Goal: Information Seeking & Learning: Learn about a topic

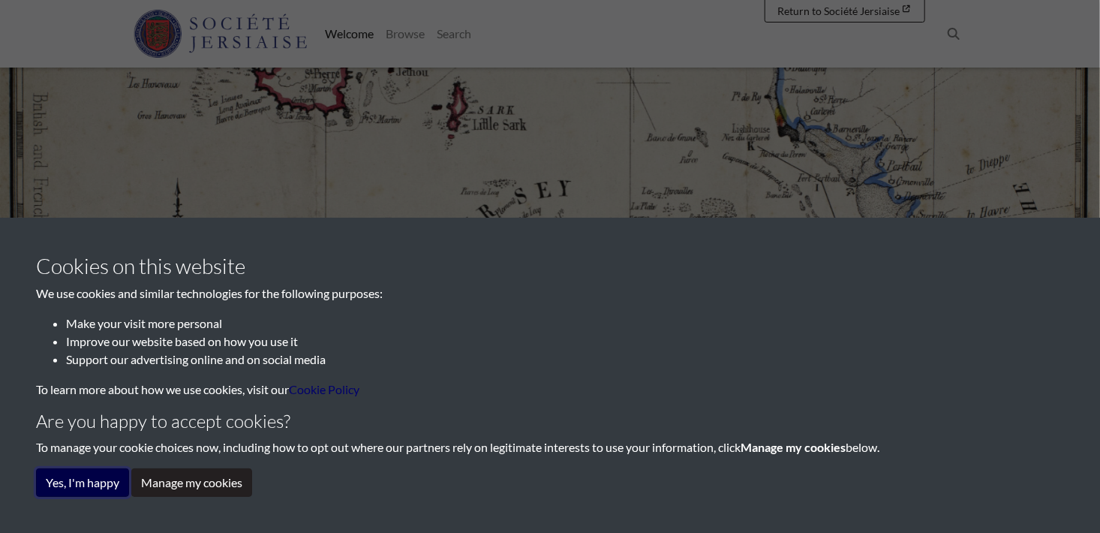
click at [107, 482] on button "Yes, I'm happy" at bounding box center [82, 482] width 93 height 29
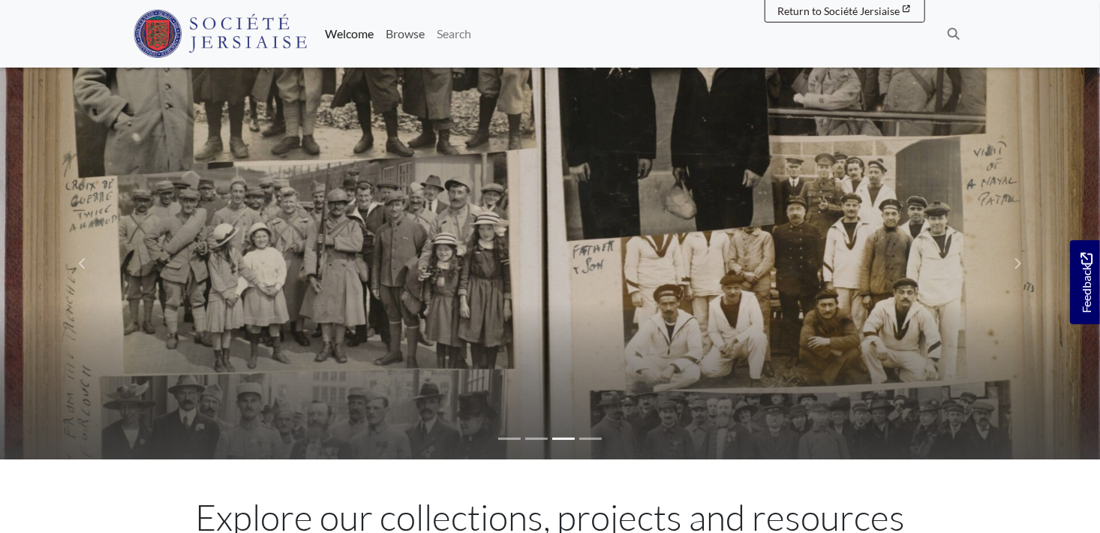
click at [413, 35] on link "Browse" at bounding box center [405, 34] width 51 height 30
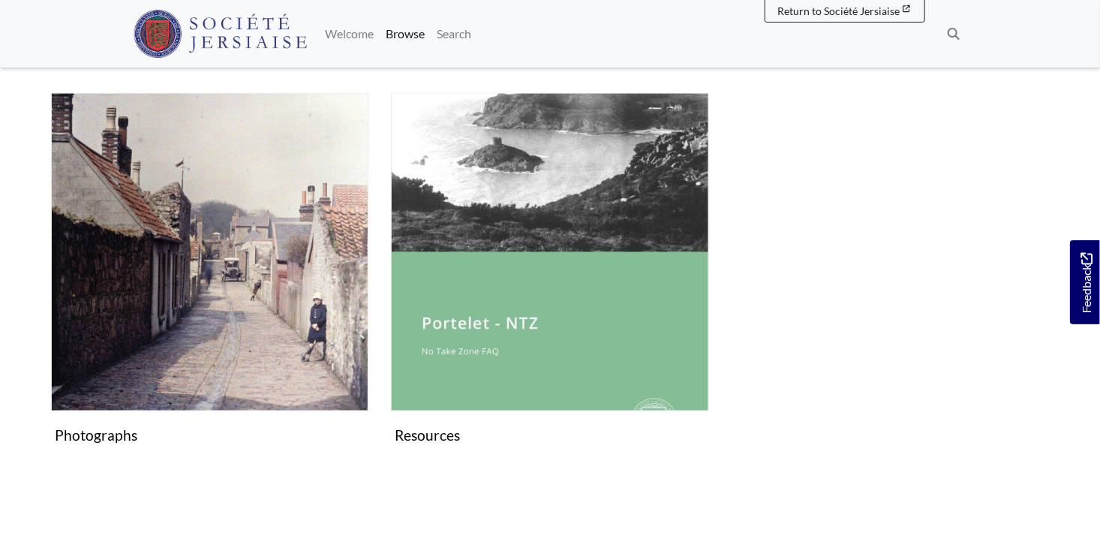
scroll to position [1046, 0]
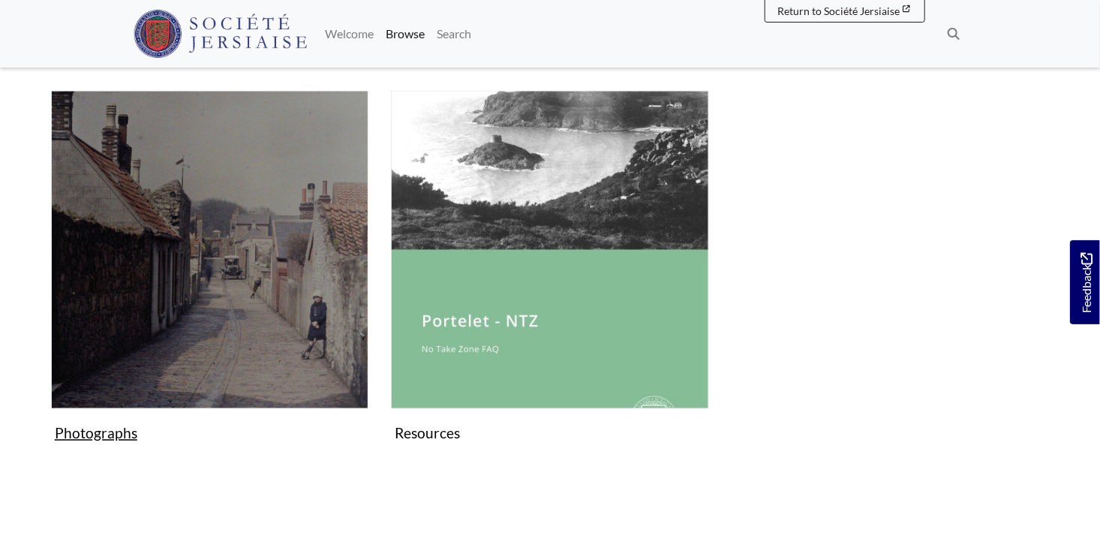
click at [293, 268] on img "Subcollection" at bounding box center [209, 249] width 317 height 317
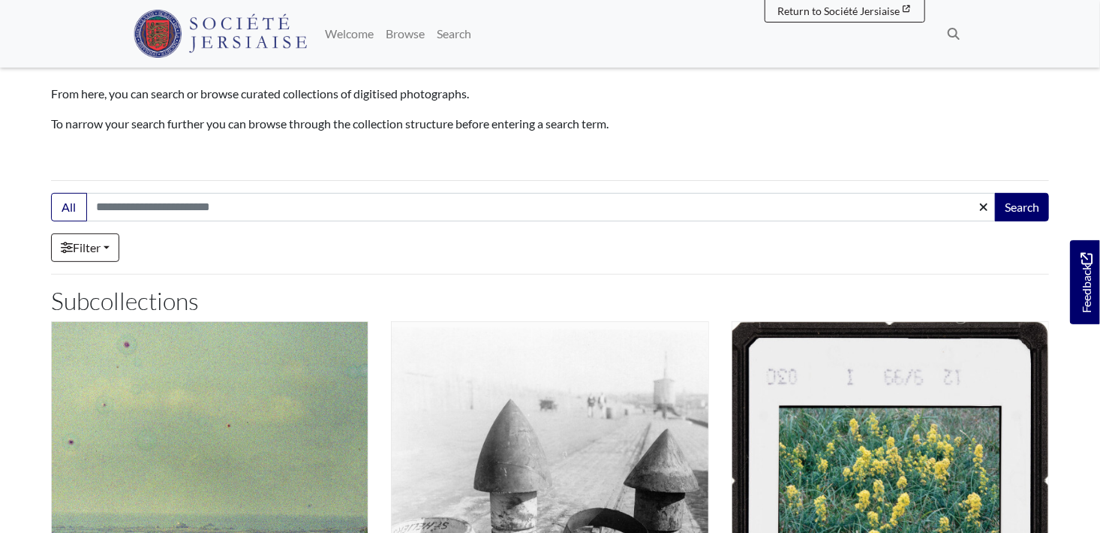
scroll to position [145, 0]
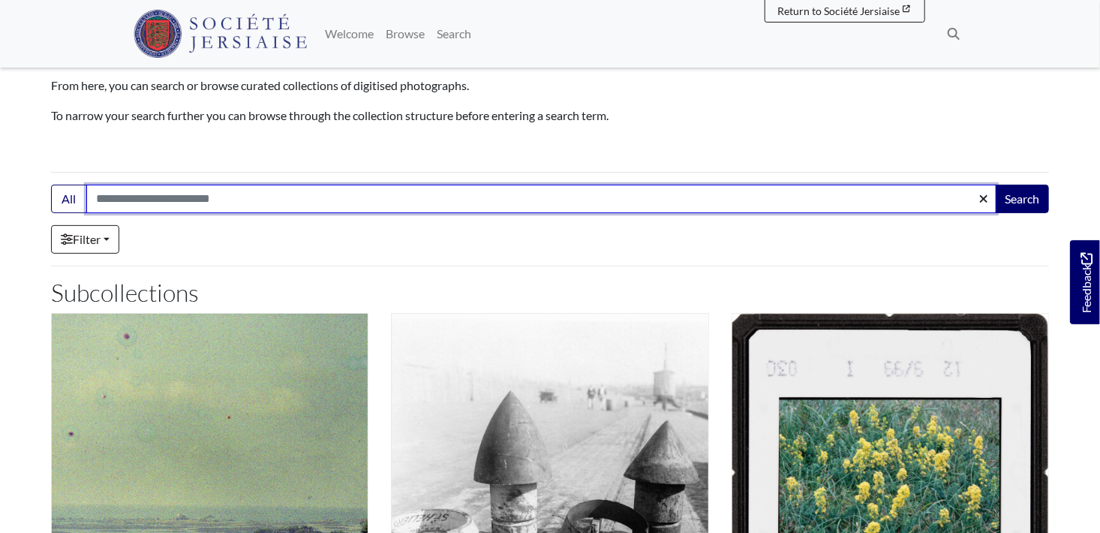
click at [132, 195] on input "Search:" at bounding box center [541, 199] width 910 height 29
type input "**********"
click at [995, 185] on button "Search" at bounding box center [1022, 199] width 54 height 29
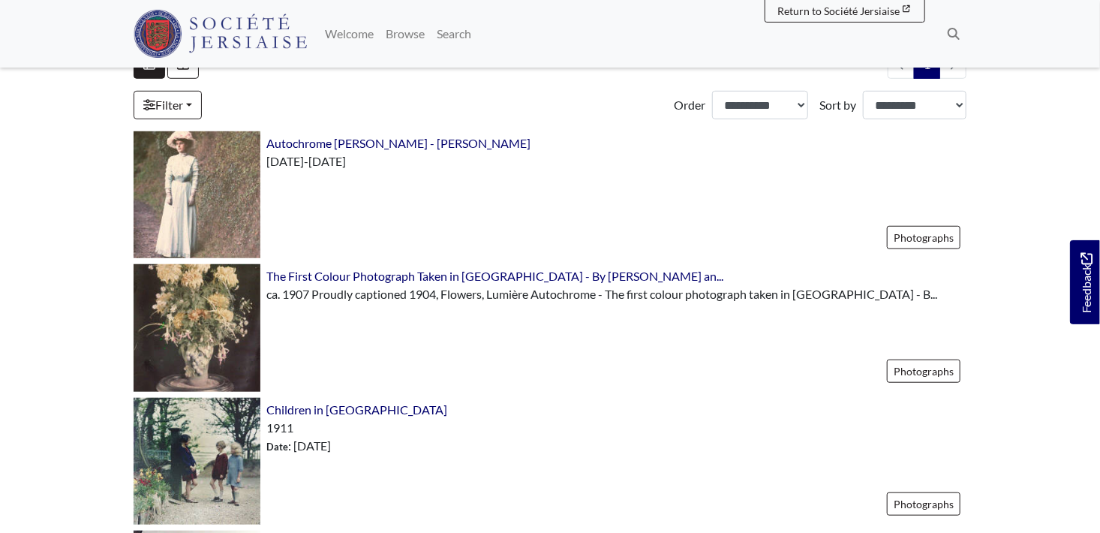
scroll to position [444, 0]
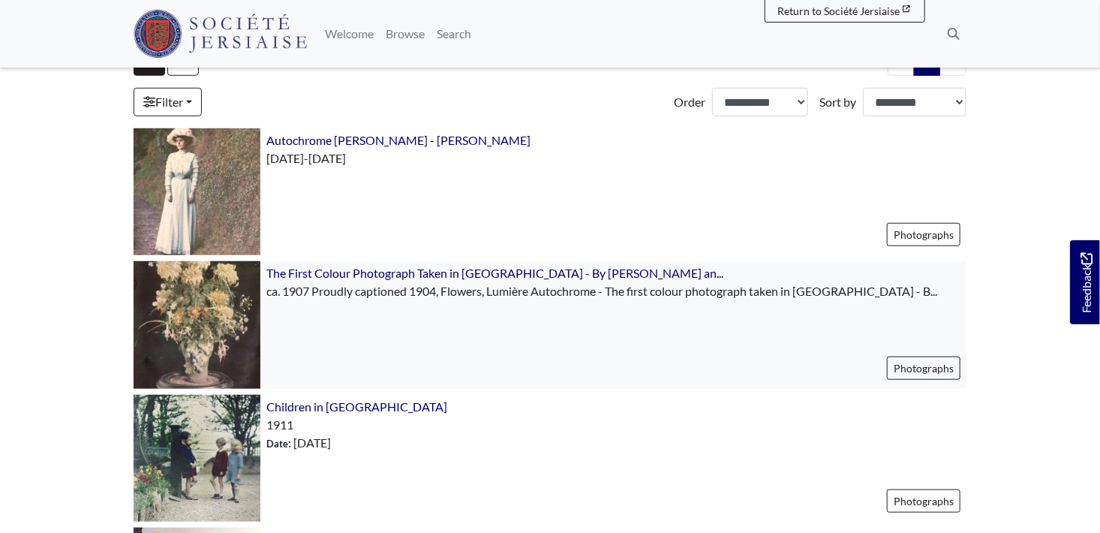
click at [268, 300] on div "The First Colour Photograph Taken in Jersey - By G. Guiton an... Photographs" at bounding box center [613, 324] width 706 height 127
click at [196, 296] on img at bounding box center [197, 324] width 127 height 127
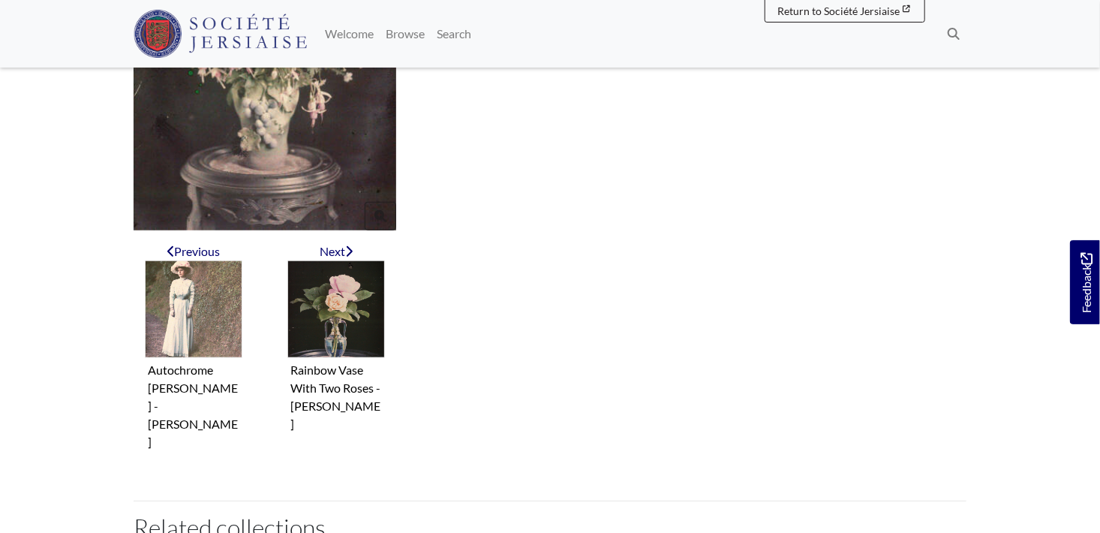
scroll to position [527, 0]
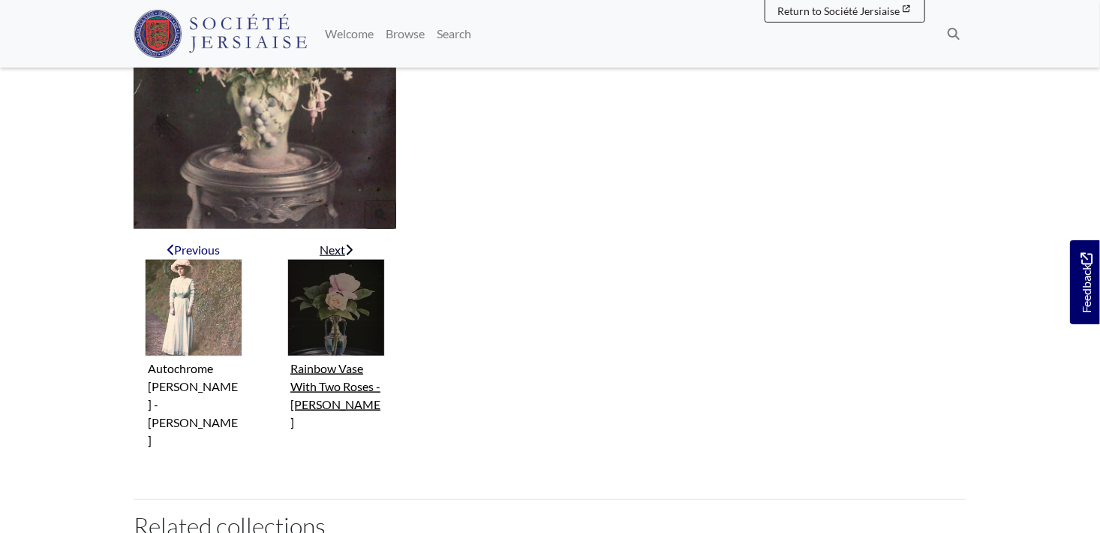
click at [331, 317] on img "Next item" at bounding box center [336, 308] width 98 height 98
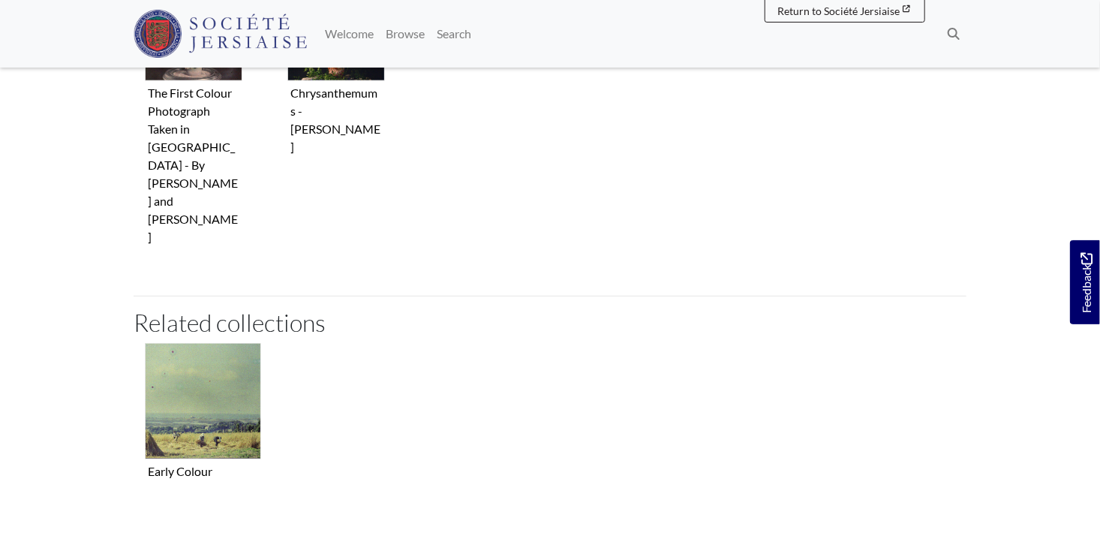
scroll to position [669, 0]
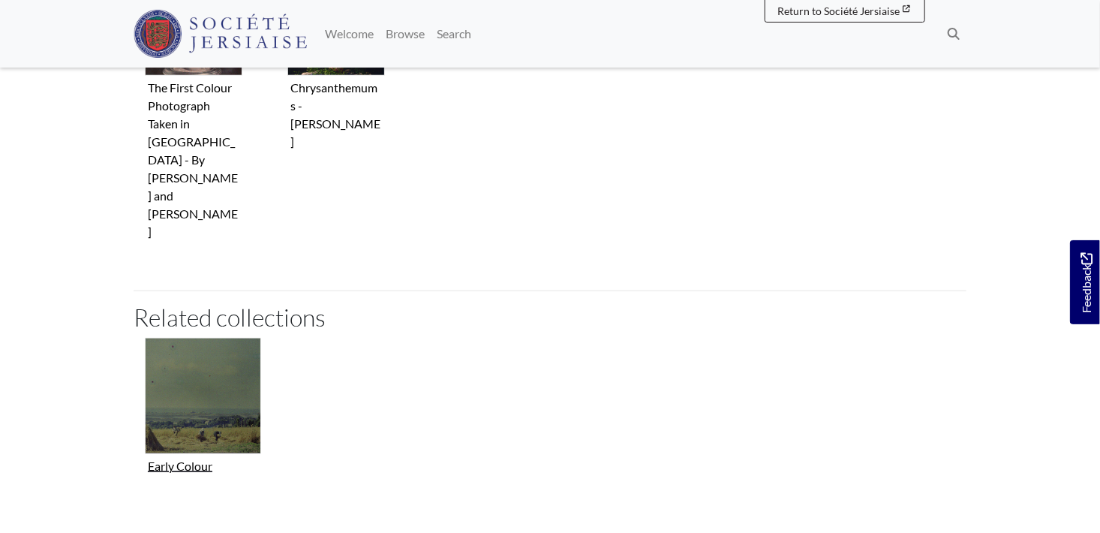
click at [211, 350] on img "Collection related to this item" at bounding box center [203, 396] width 116 height 116
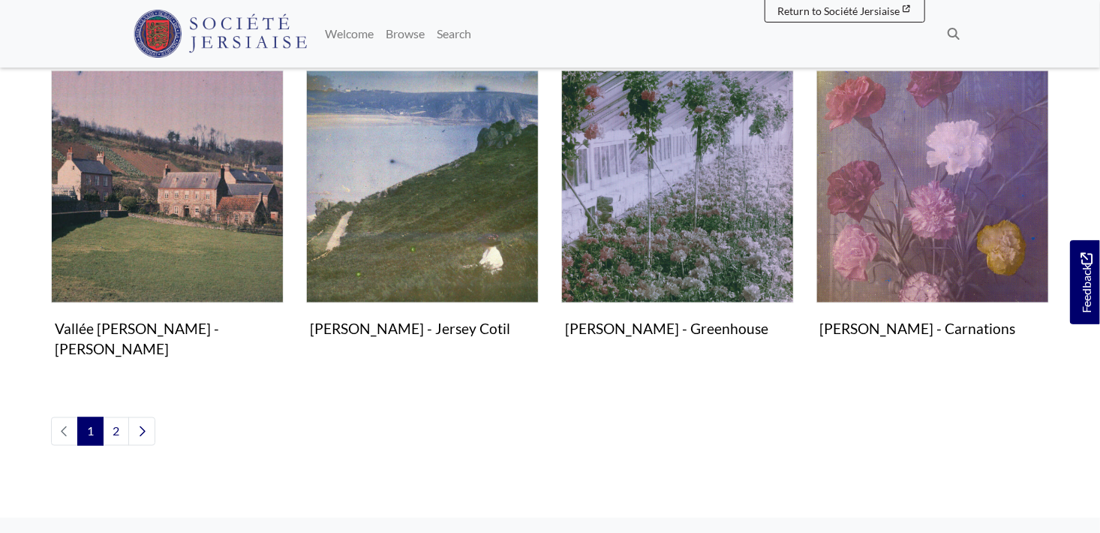
scroll to position [1032, 0]
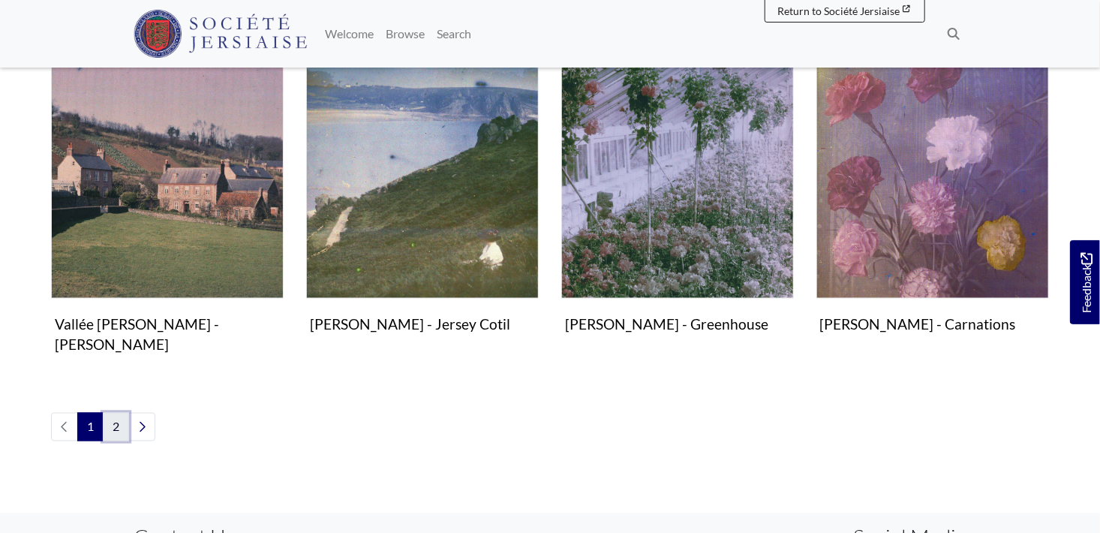
click at [112, 413] on link "2" at bounding box center [116, 427] width 26 height 29
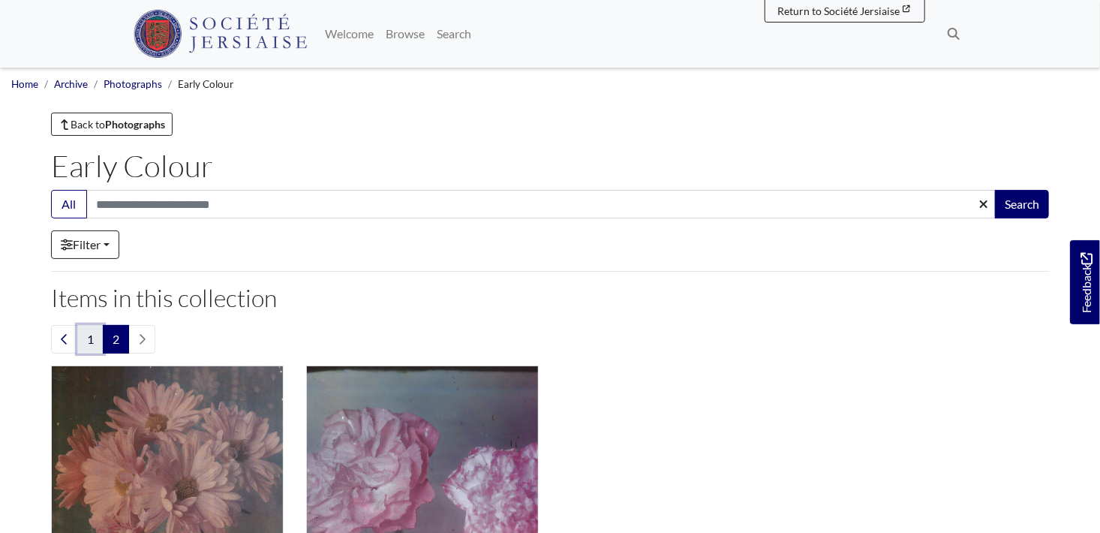
click at [85, 336] on link "1" at bounding box center [90, 339] width 26 height 29
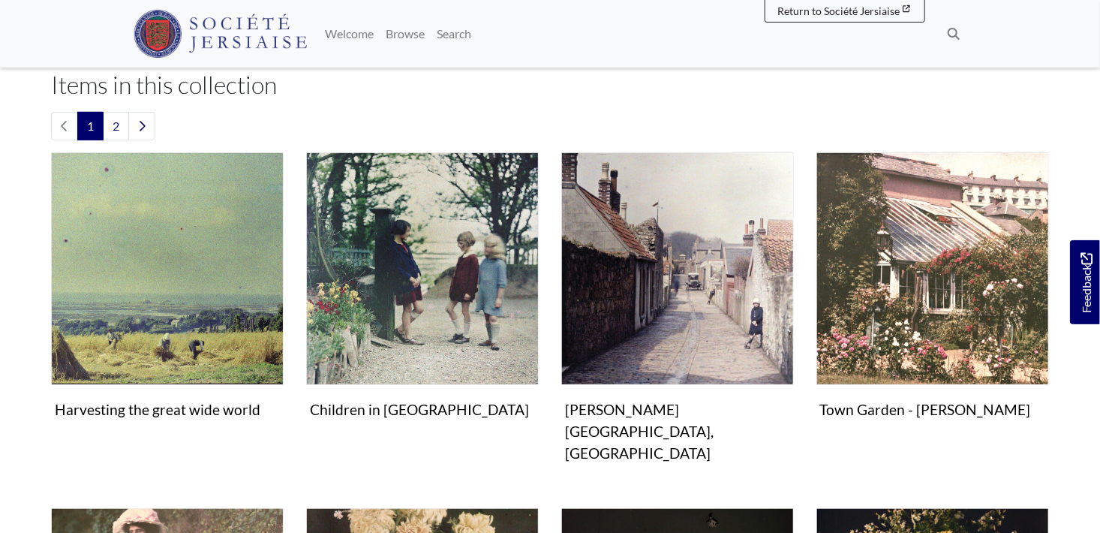
scroll to position [219, 0]
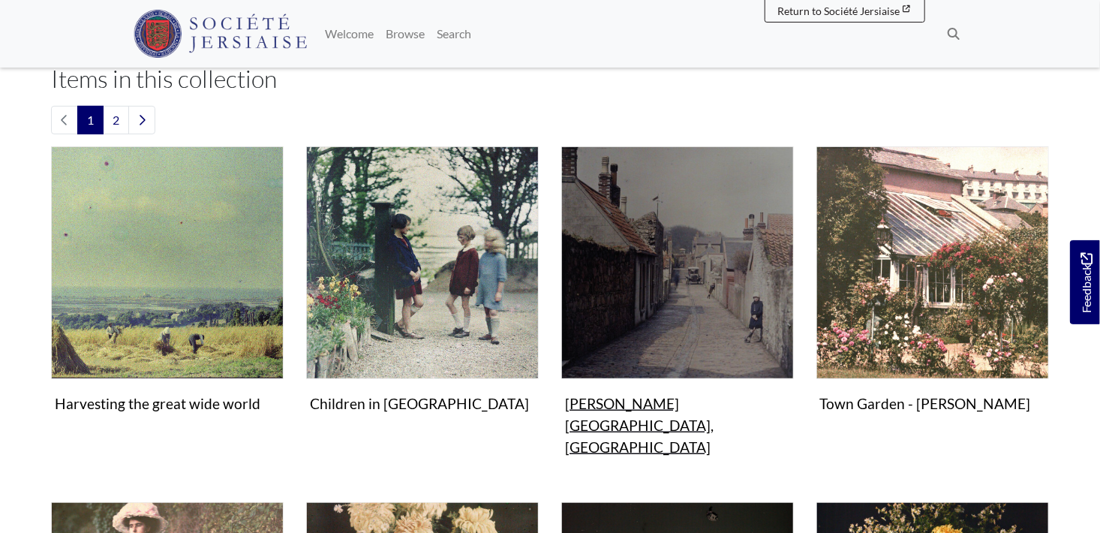
click at [697, 304] on img "Items in this Collection" at bounding box center [677, 262] width 233 height 233
click at [684, 404] on figure "Photographs Marett Road, Havre des Pas Image" at bounding box center [677, 303] width 233 height 315
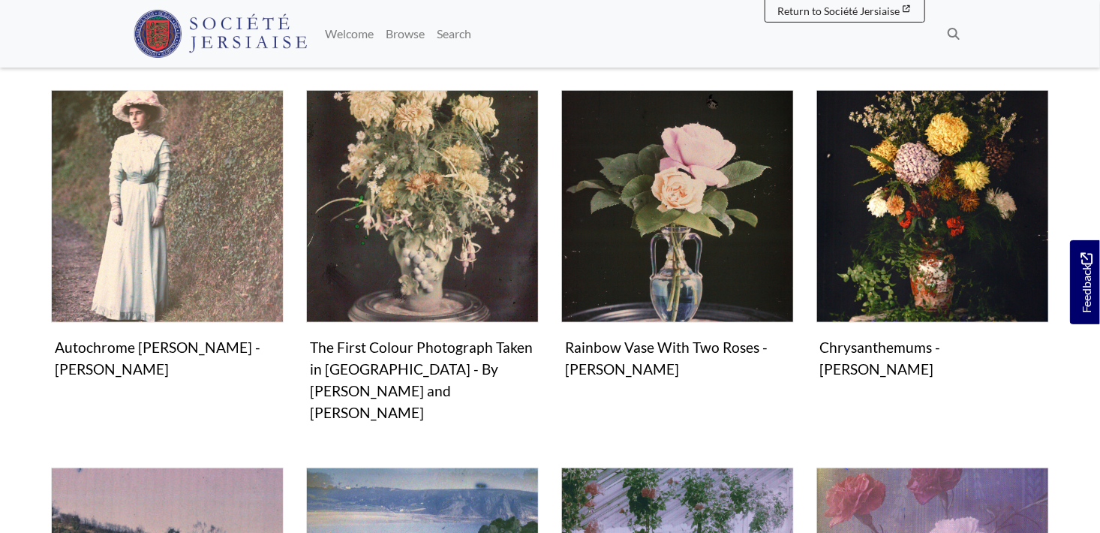
scroll to position [633, 0]
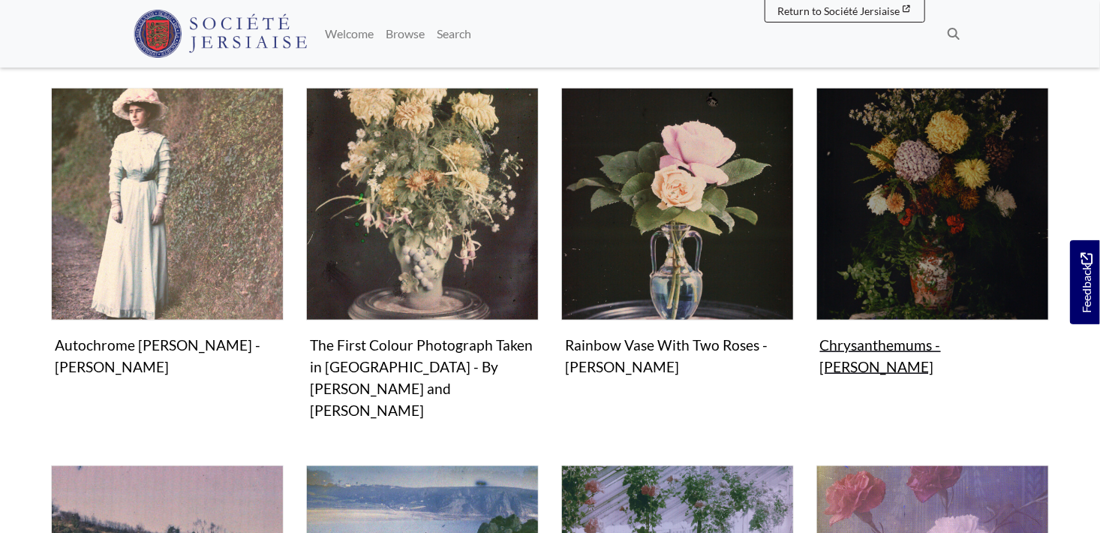
click at [928, 152] on img "Items in this Collection" at bounding box center [932, 204] width 233 height 233
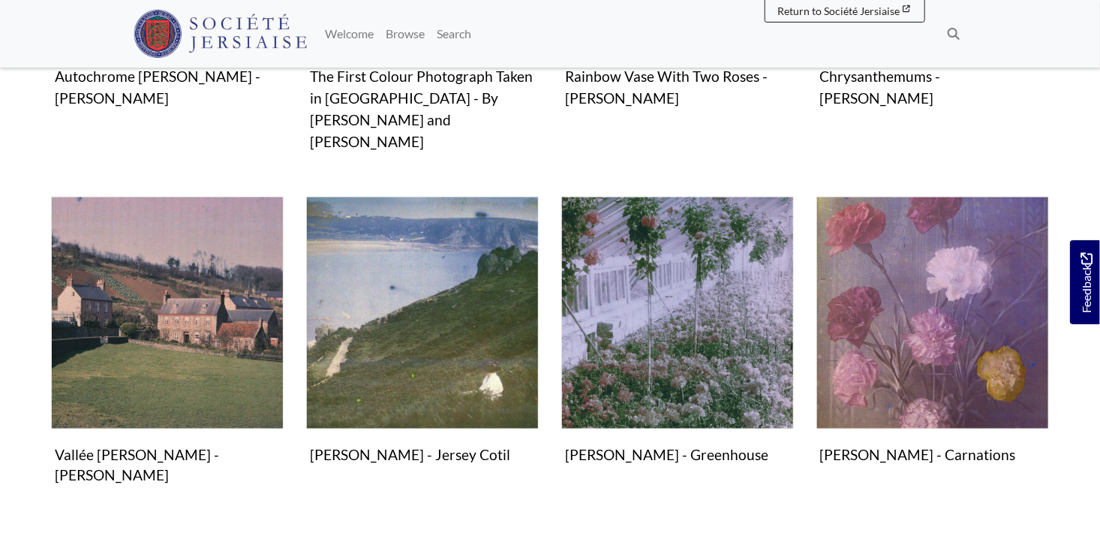
scroll to position [892, 0]
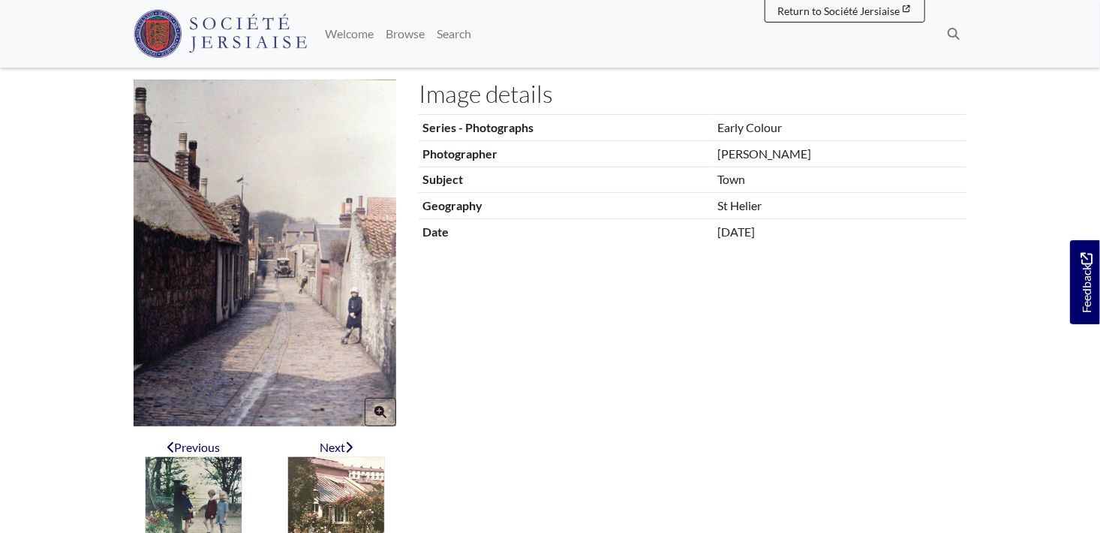
scroll to position [218, 0]
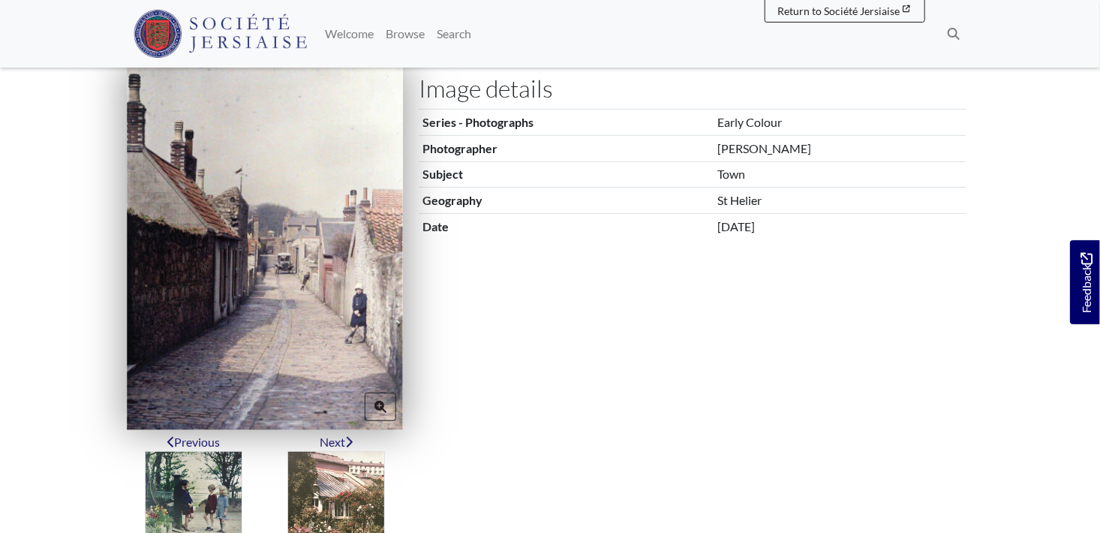
click at [309, 250] on img at bounding box center [265, 247] width 276 height 364
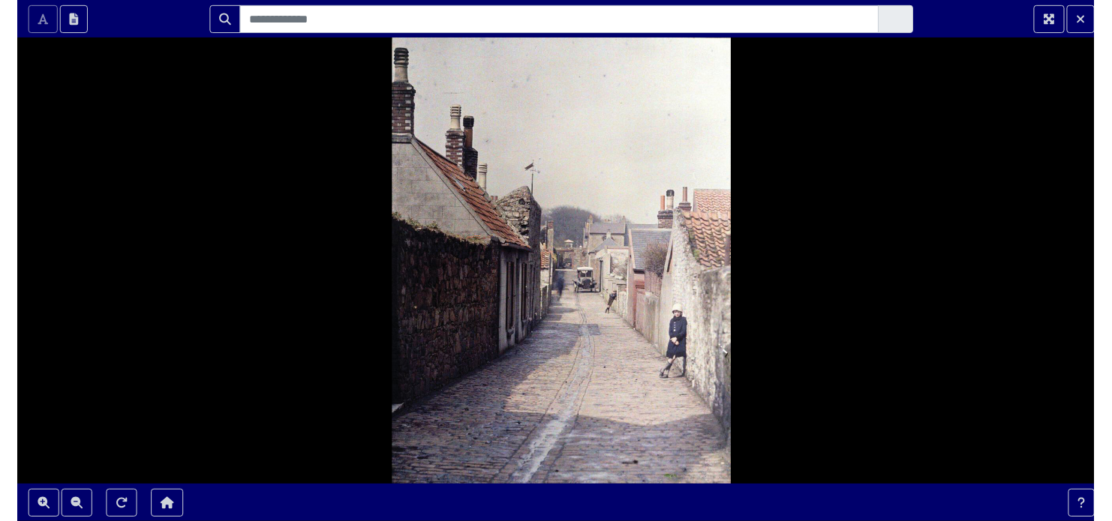
scroll to position [0, 0]
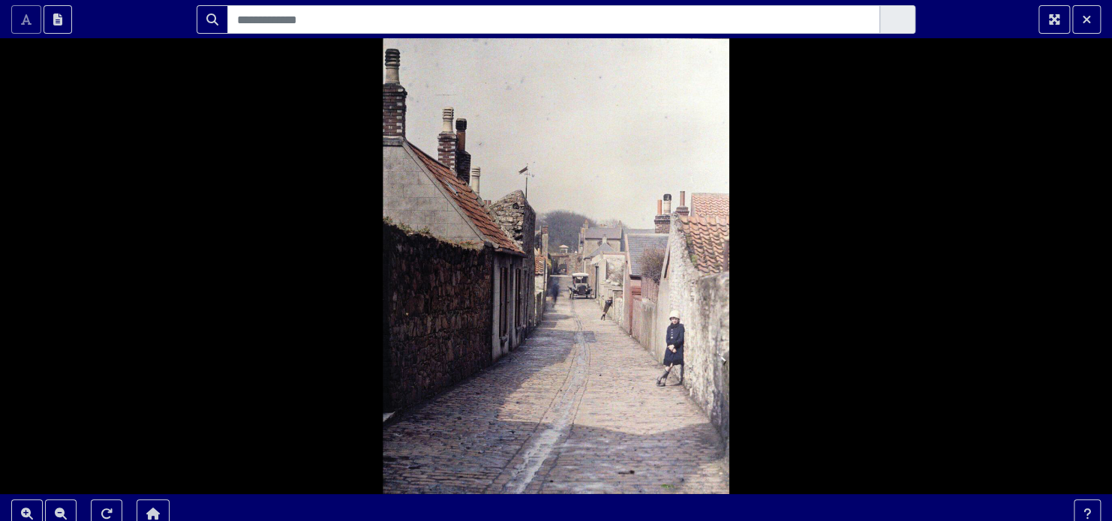
click at [553, 380] on div at bounding box center [556, 266] width 1112 height 533
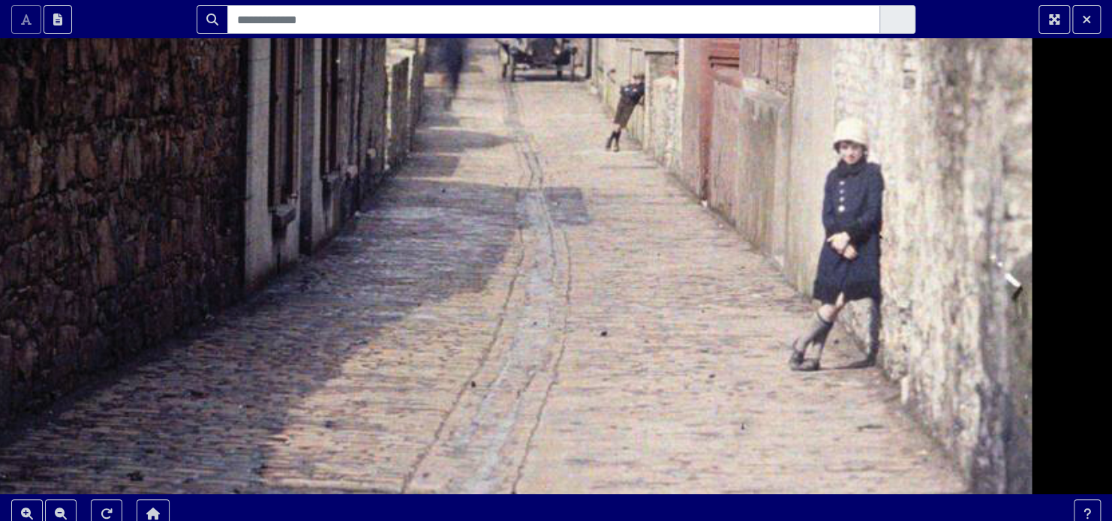
drag, startPoint x: 920, startPoint y: 149, endPoint x: 815, endPoint y: 119, distance: 109.9
click at [815, 119] on div at bounding box center [556, 266] width 1112 height 533
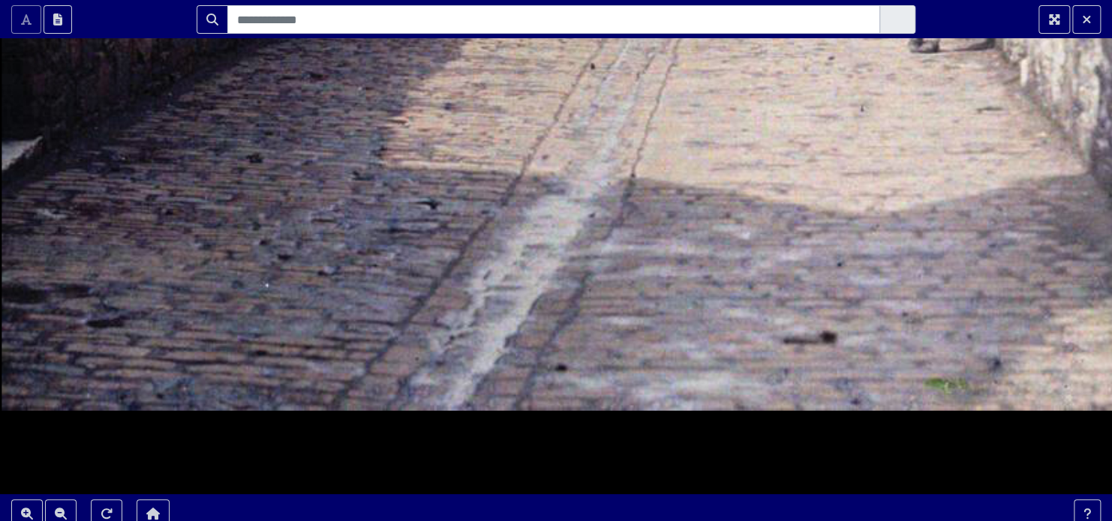
drag, startPoint x: 523, startPoint y: 363, endPoint x: 597, endPoint y: 312, distance: 90.1
click at [597, 312] on div at bounding box center [556, 266] width 1112 height 533
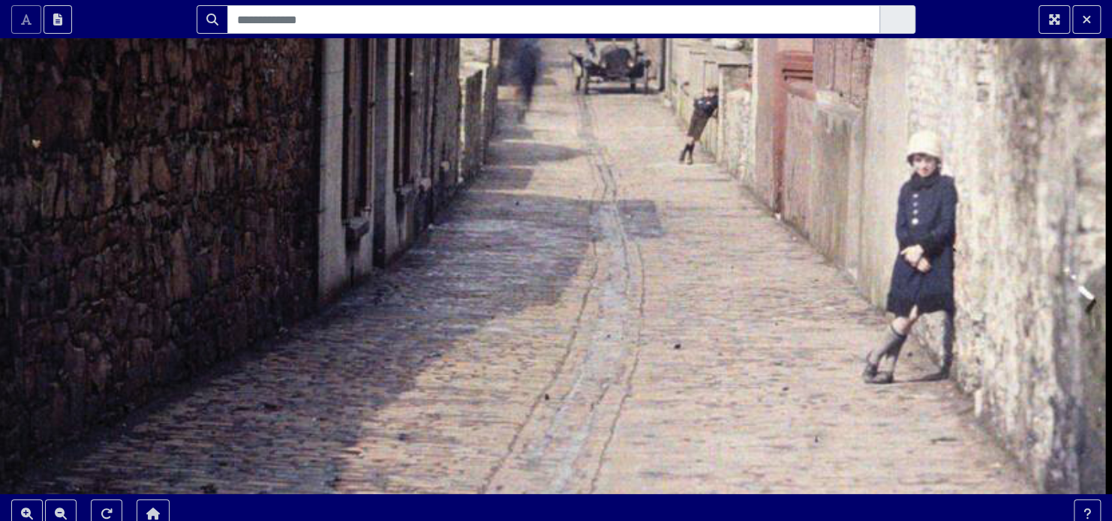
drag, startPoint x: 596, startPoint y: 140, endPoint x: 550, endPoint y: 470, distance: 334.0
click at [550, 470] on div at bounding box center [556, 266] width 1112 height 533
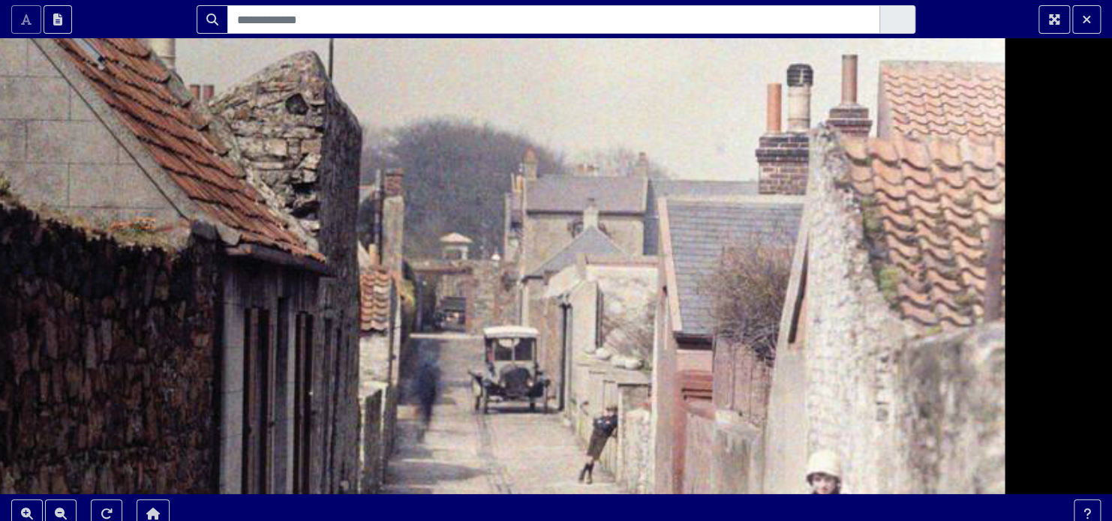
drag, startPoint x: 637, startPoint y: 163, endPoint x: 526, endPoint y: 530, distance: 383.3
click at [526, 521] on html "Scroll the mousewheel to zoom" at bounding box center [556, 260] width 1112 height 521
click at [548, 364] on div at bounding box center [556, 266] width 1112 height 533
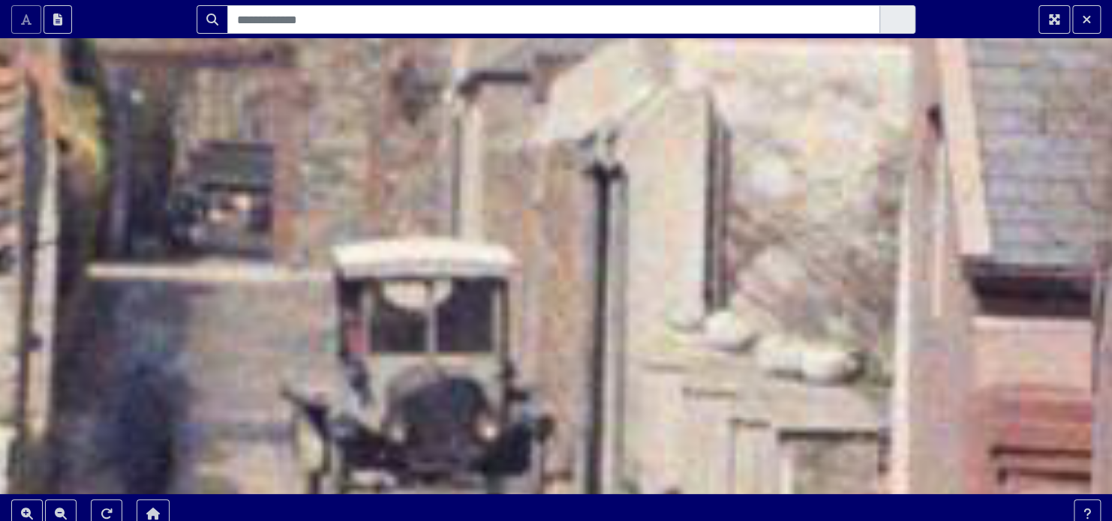
click at [526, 305] on div at bounding box center [556, 266] width 1112 height 533
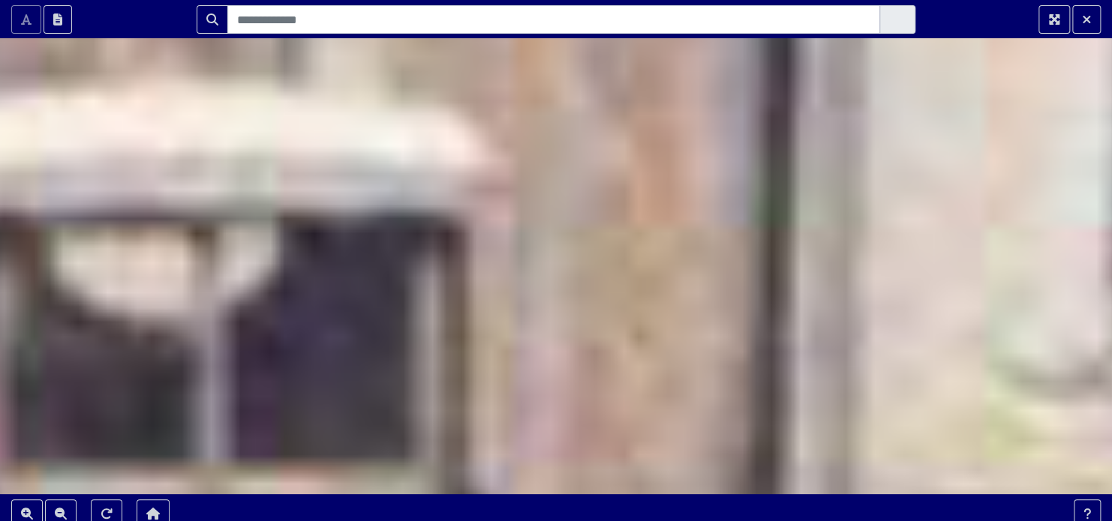
click at [526, 305] on div at bounding box center [556, 266] width 1112 height 533
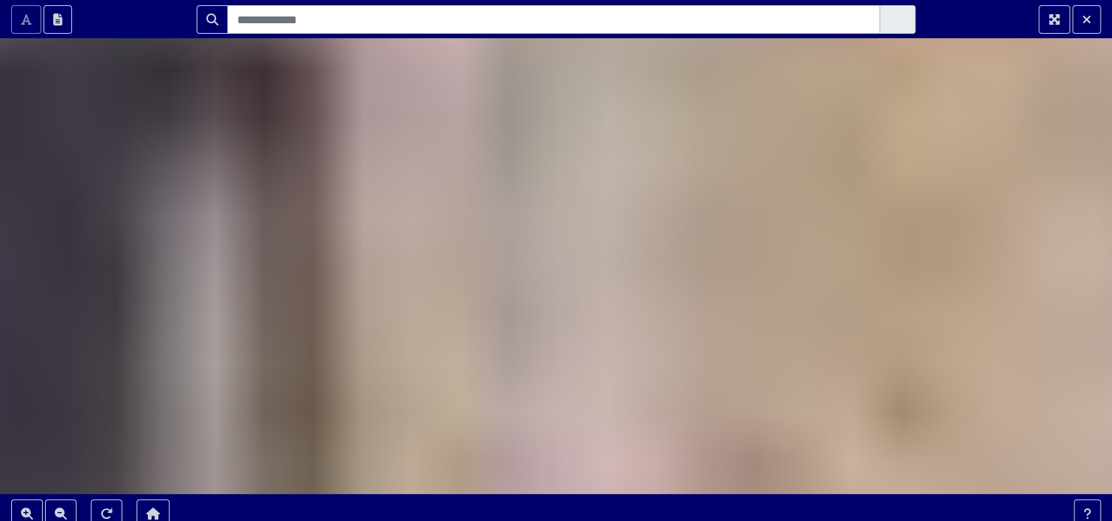
click at [526, 305] on div at bounding box center [556, 266] width 1112 height 533
click at [66, 512] on icon "Zoom Out" at bounding box center [61, 514] width 12 height 12
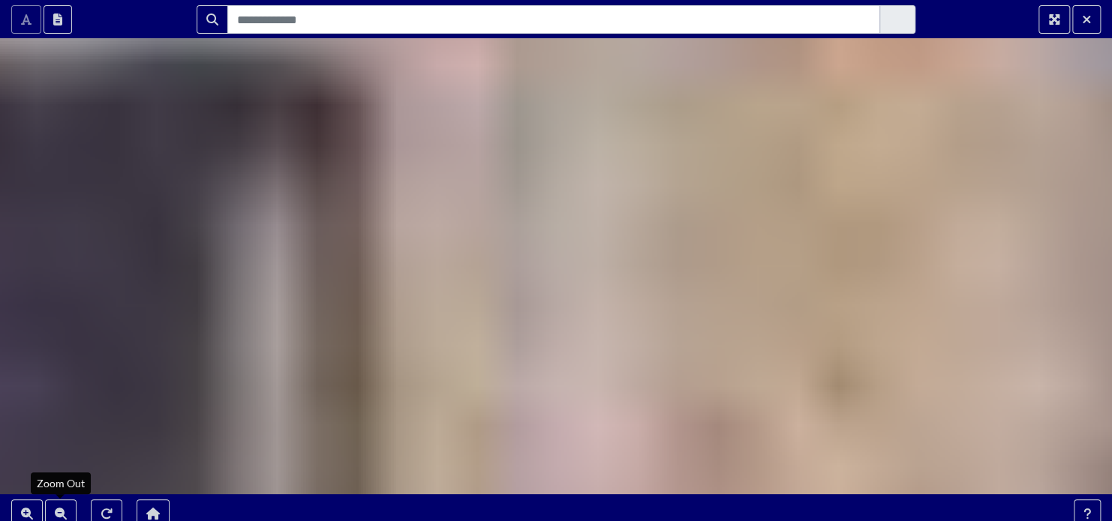
click at [650, 164] on div at bounding box center [556, 266] width 1112 height 533
click at [60, 513] on icon "Zoom Out" at bounding box center [61, 514] width 12 height 12
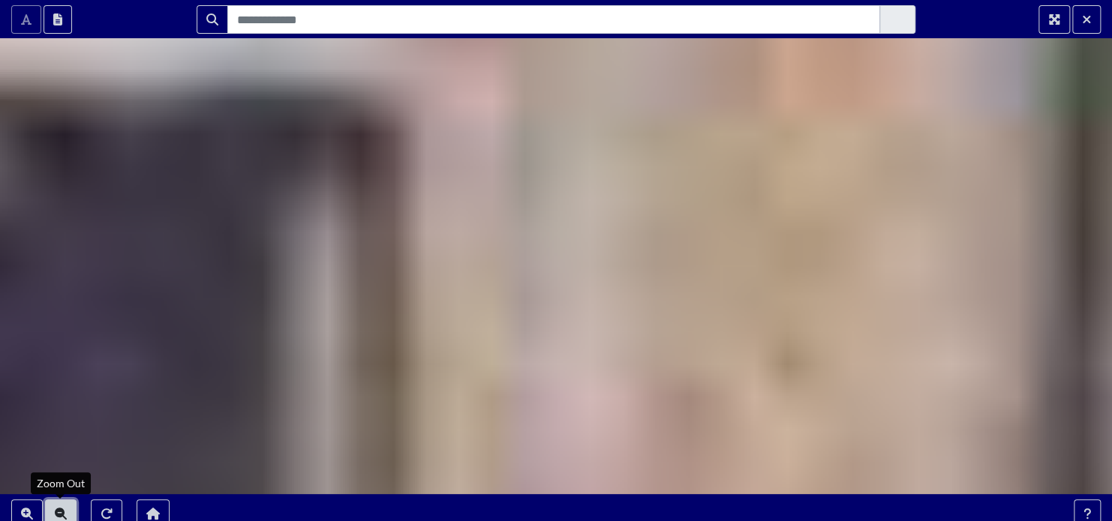
click at [60, 513] on icon "Zoom Out" at bounding box center [61, 514] width 12 height 12
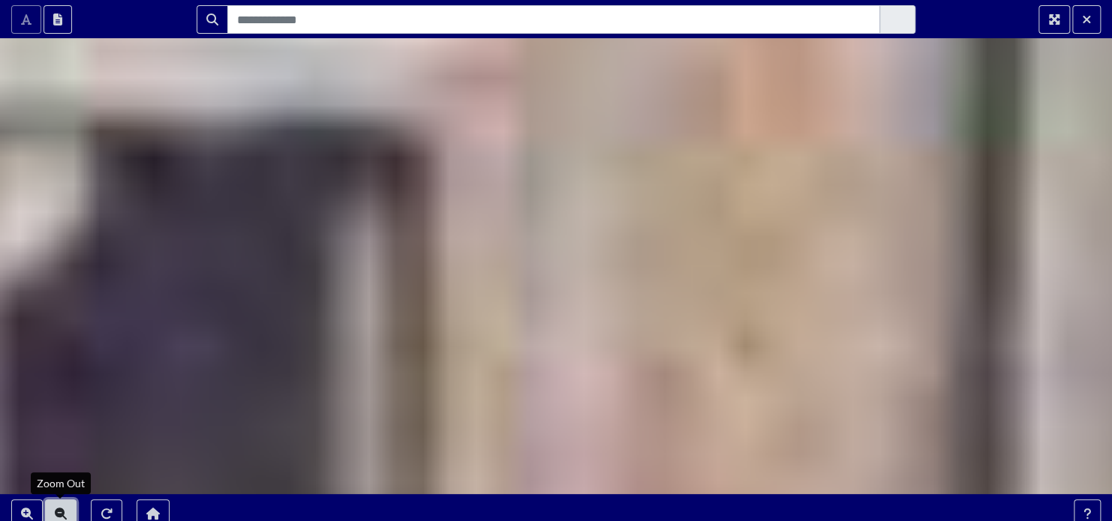
click at [60, 513] on icon "Zoom Out" at bounding box center [61, 514] width 12 height 12
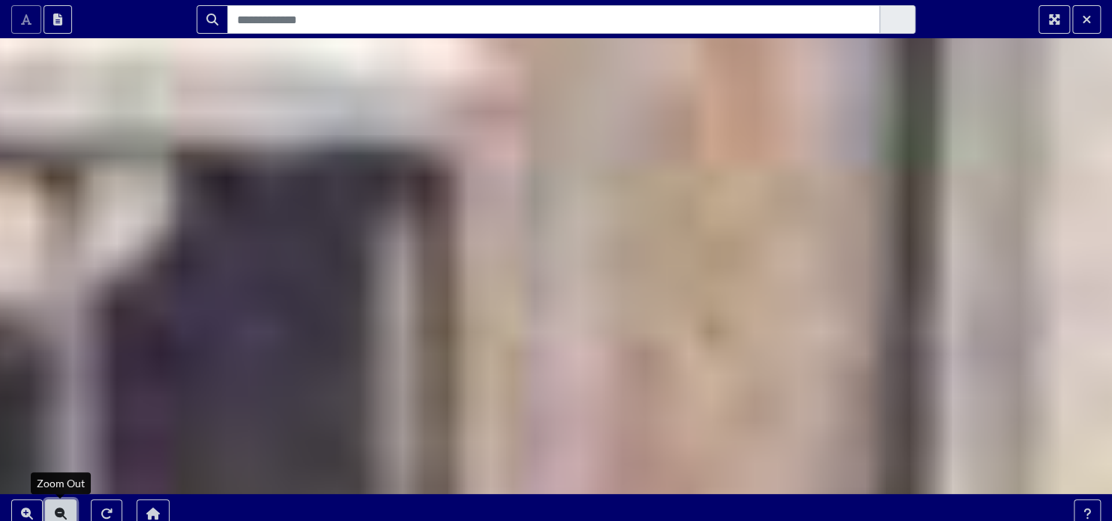
click at [60, 513] on icon "Zoom Out" at bounding box center [61, 514] width 12 height 12
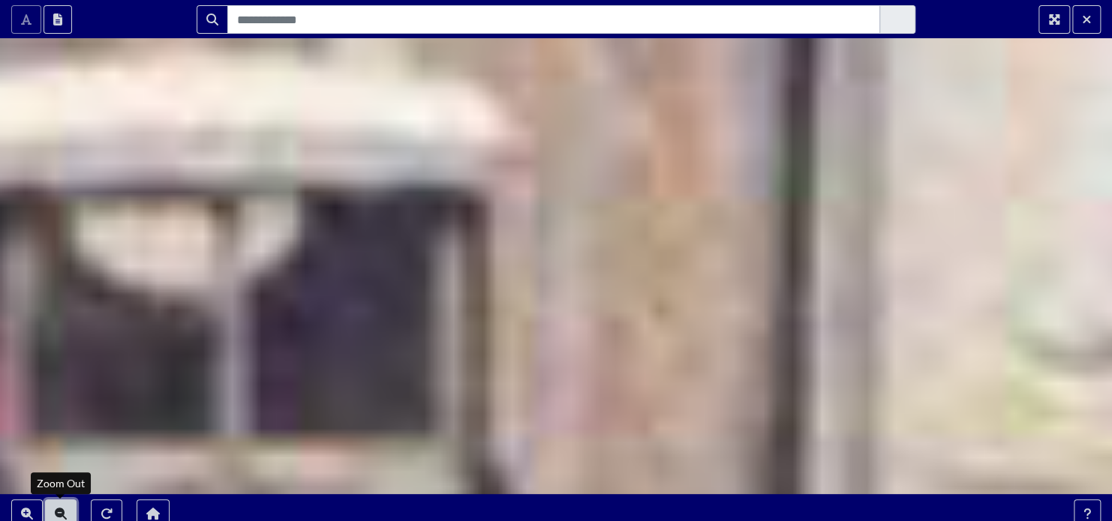
click at [60, 513] on icon "Zoom Out" at bounding box center [61, 514] width 12 height 12
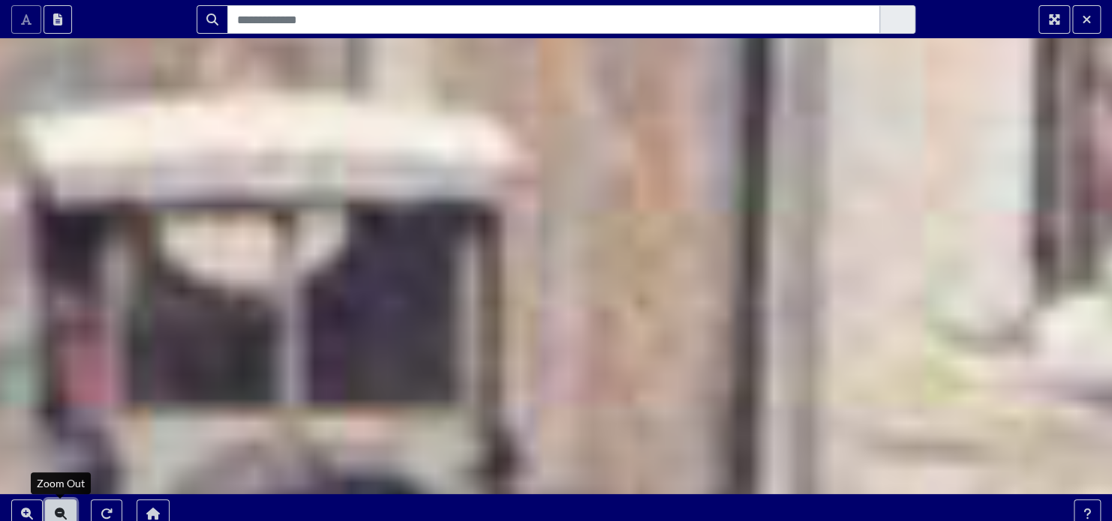
click at [60, 513] on icon "Zoom Out" at bounding box center [61, 514] width 12 height 12
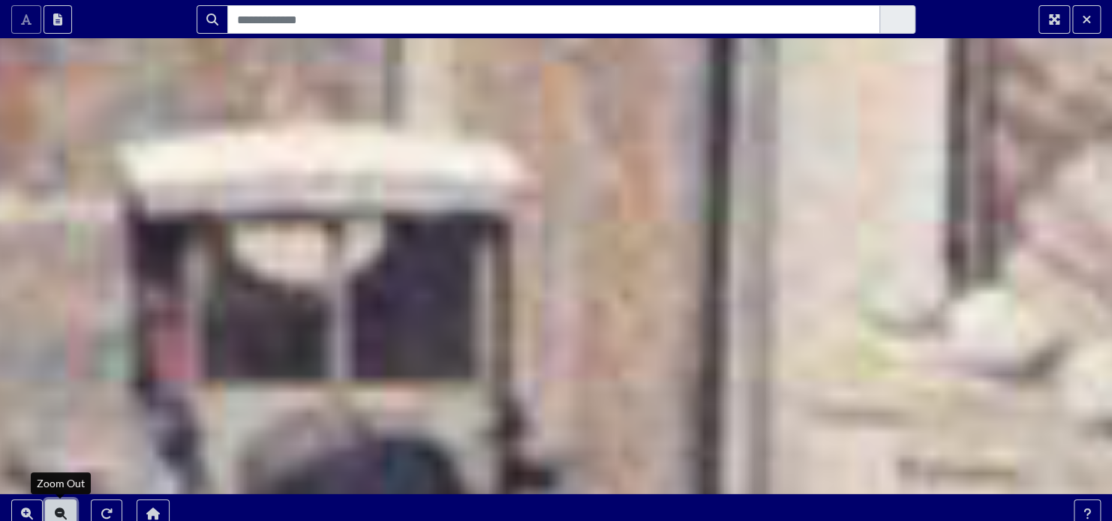
click at [60, 513] on icon "Zoom Out" at bounding box center [61, 514] width 12 height 12
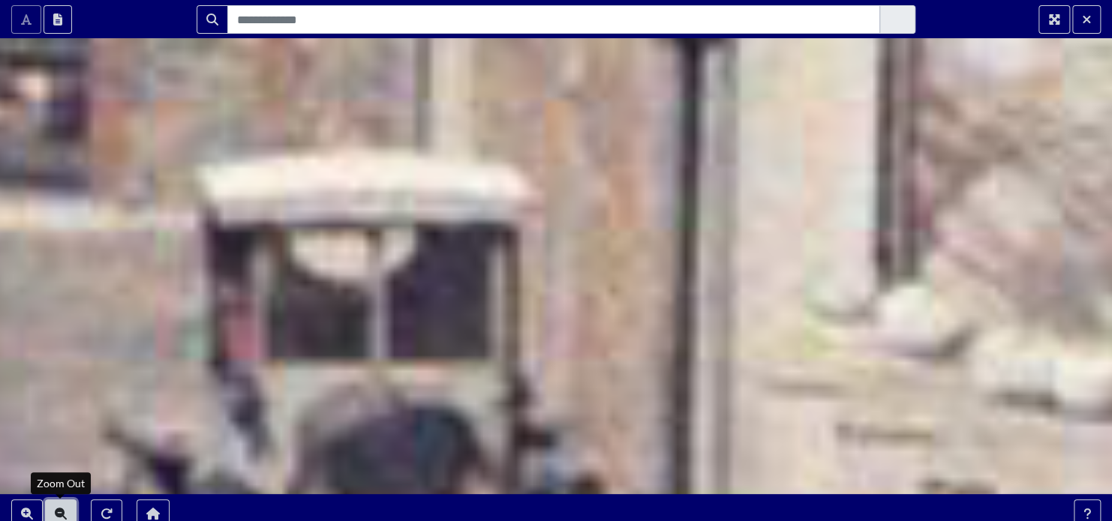
click at [60, 513] on icon "Zoom Out" at bounding box center [61, 514] width 12 height 12
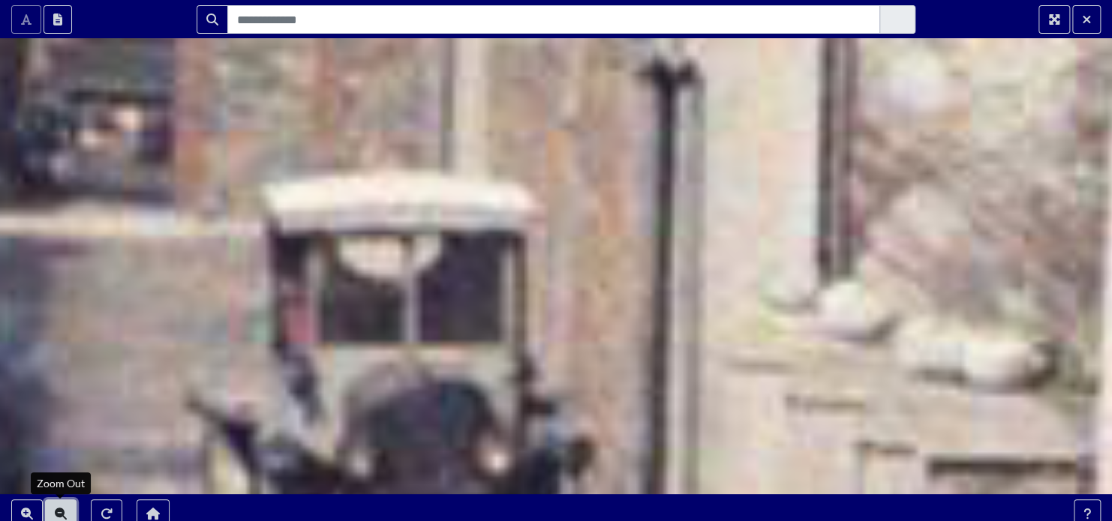
click at [60, 513] on icon "Zoom Out" at bounding box center [61, 514] width 12 height 12
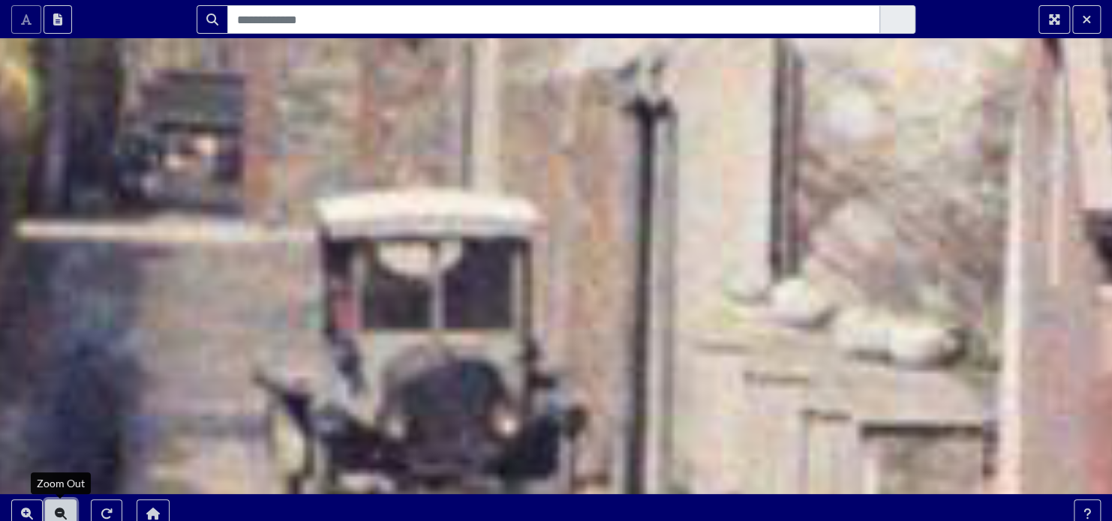
click at [60, 513] on icon "Zoom Out" at bounding box center [61, 514] width 12 height 12
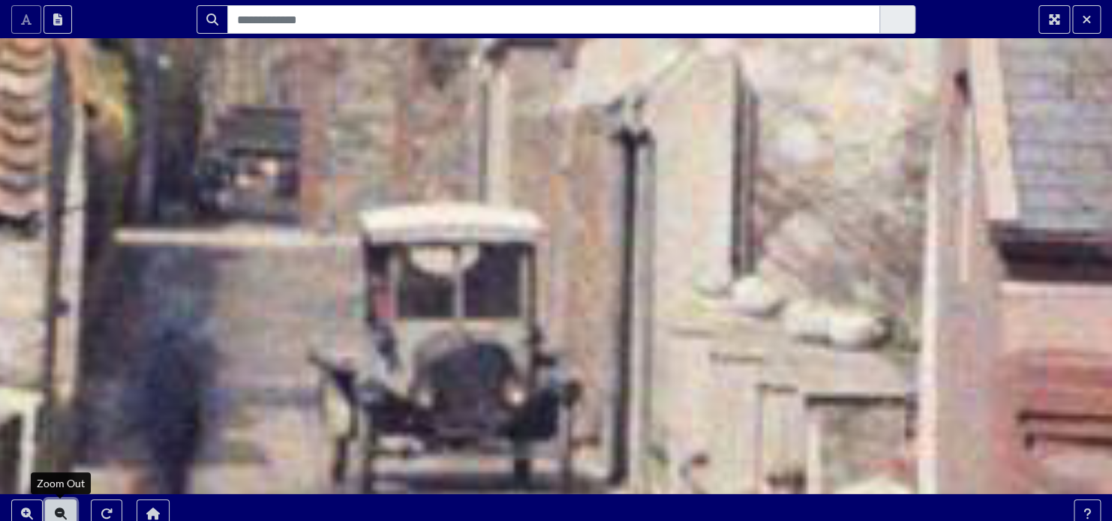
click at [60, 513] on icon "Zoom Out" at bounding box center [61, 514] width 12 height 12
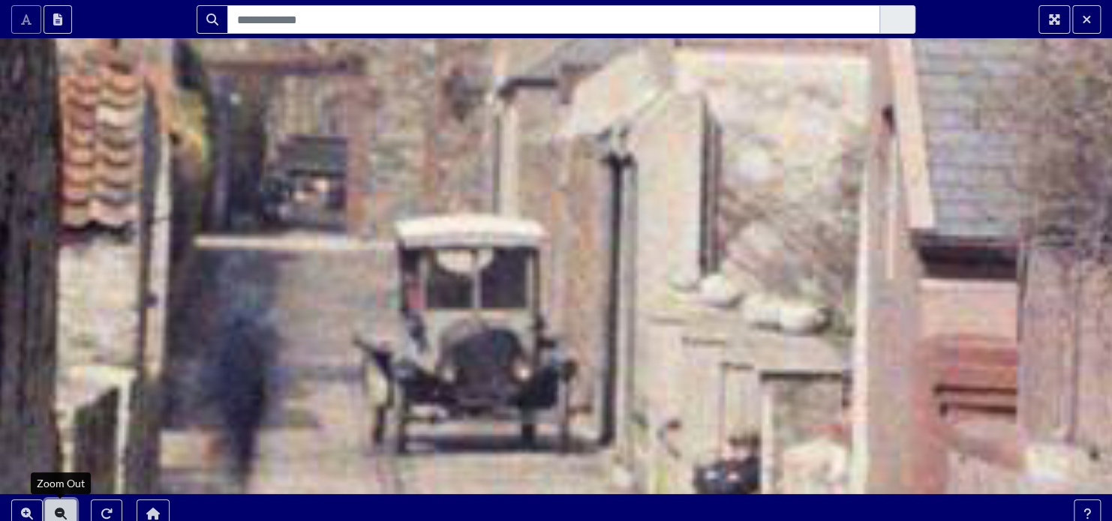
click at [60, 513] on icon "Zoom Out" at bounding box center [61, 514] width 12 height 12
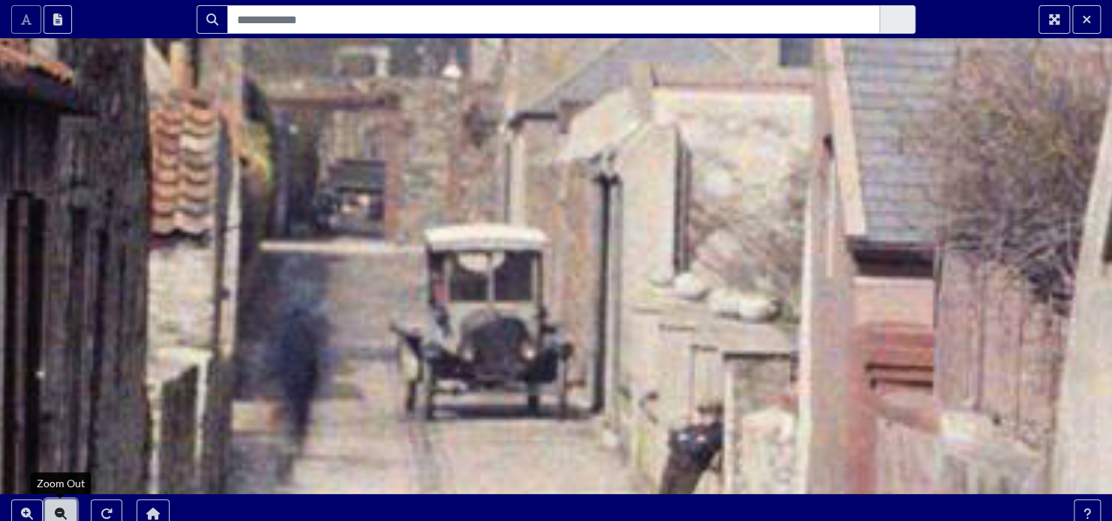
click at [60, 513] on icon "Zoom Out" at bounding box center [61, 514] width 12 height 12
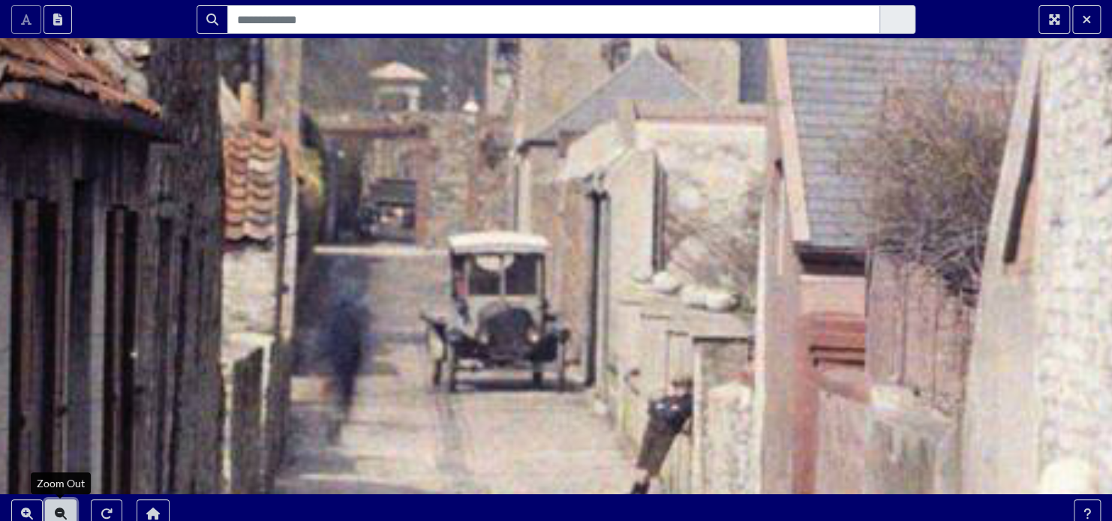
click at [60, 513] on icon "Zoom Out" at bounding box center [61, 514] width 12 height 12
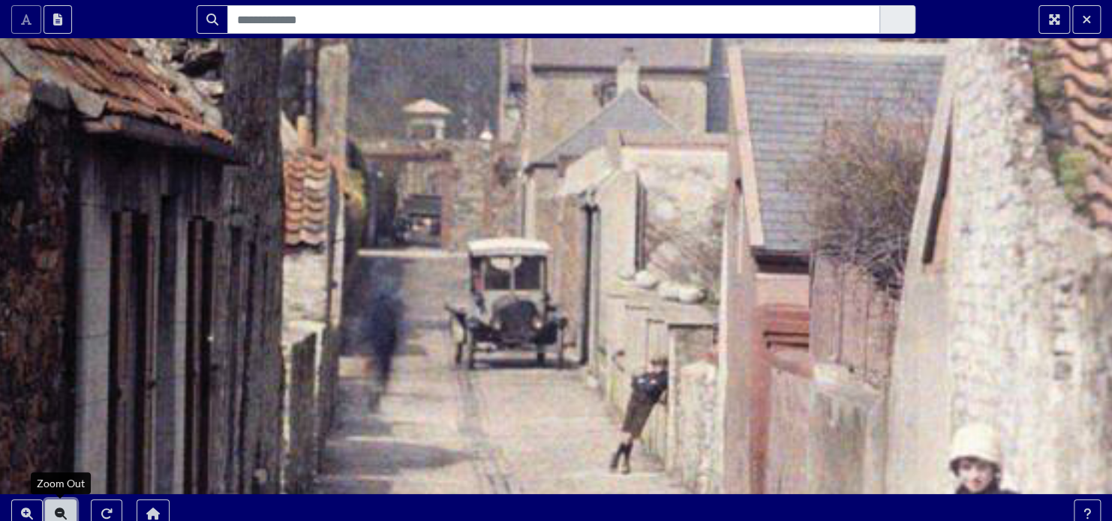
click at [60, 513] on icon "Zoom Out" at bounding box center [61, 514] width 12 height 12
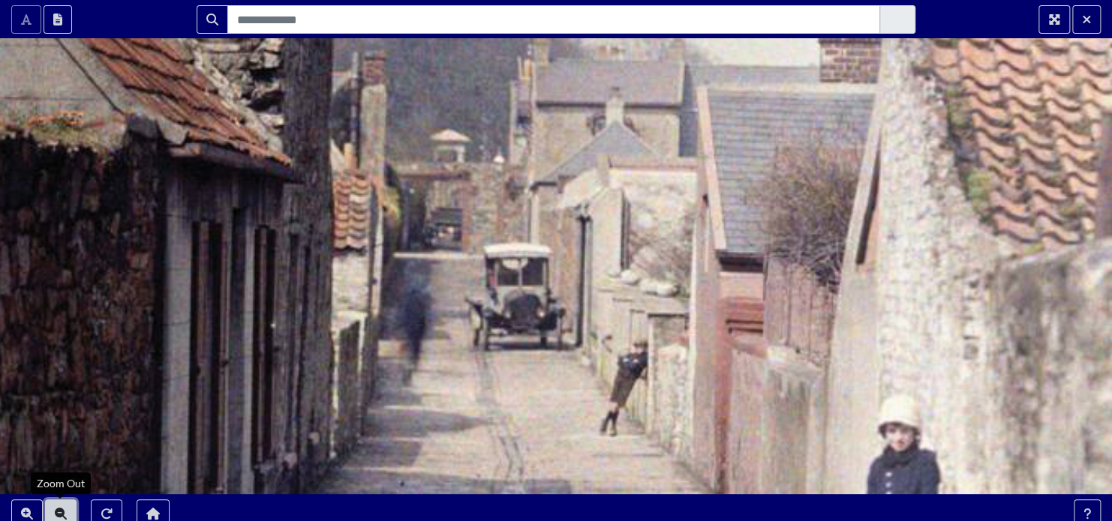
click at [60, 513] on icon "Zoom Out" at bounding box center [61, 514] width 12 height 12
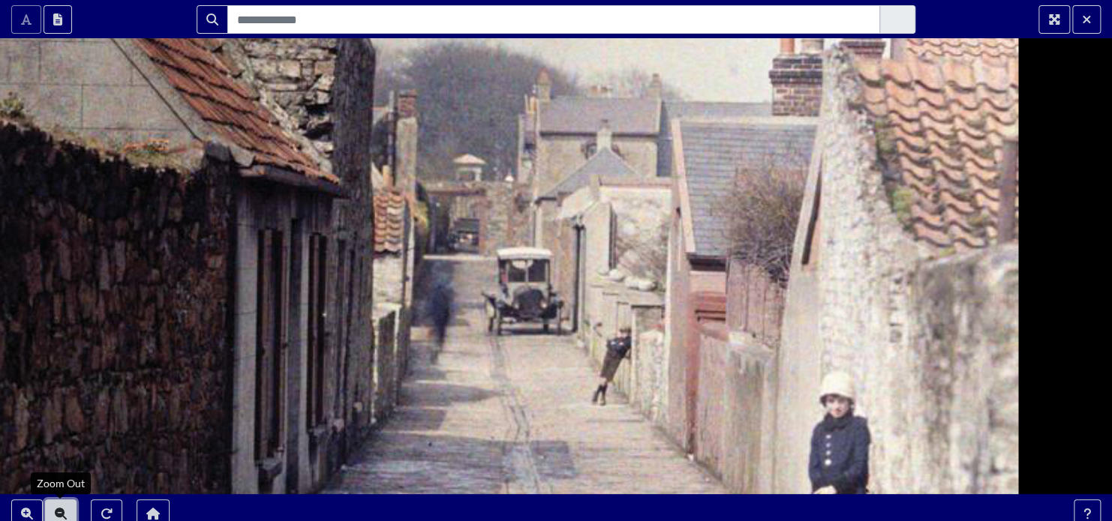
click at [60, 513] on icon "Zoom Out" at bounding box center [61, 514] width 12 height 12
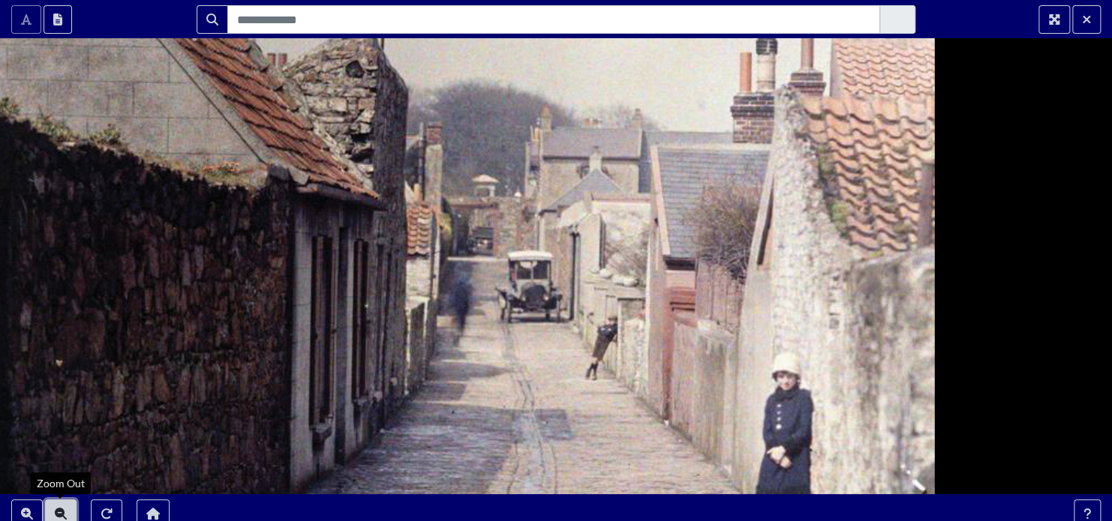
click at [60, 513] on icon "Zoom Out" at bounding box center [61, 514] width 12 height 12
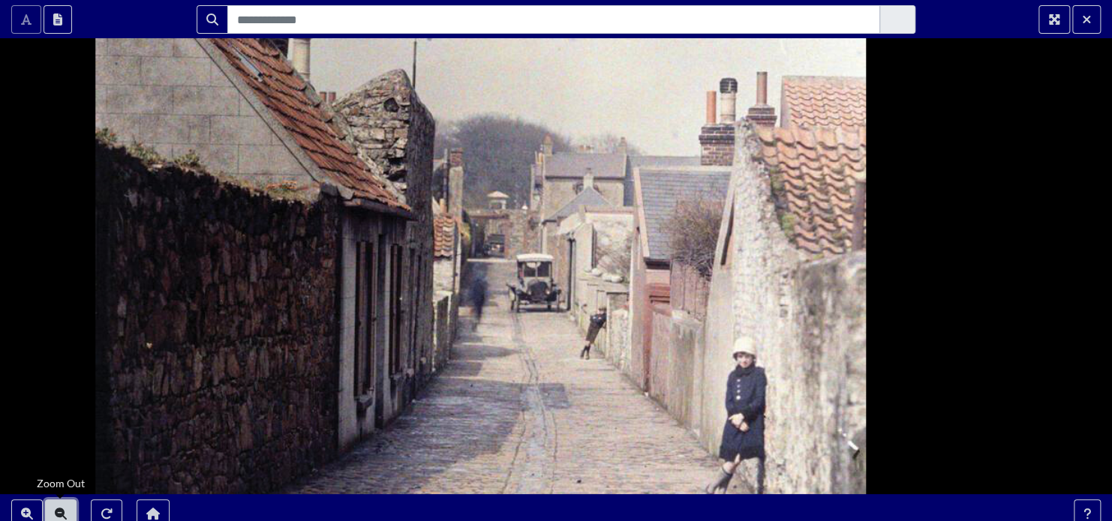
click at [60, 513] on icon "Zoom Out" at bounding box center [61, 514] width 12 height 12
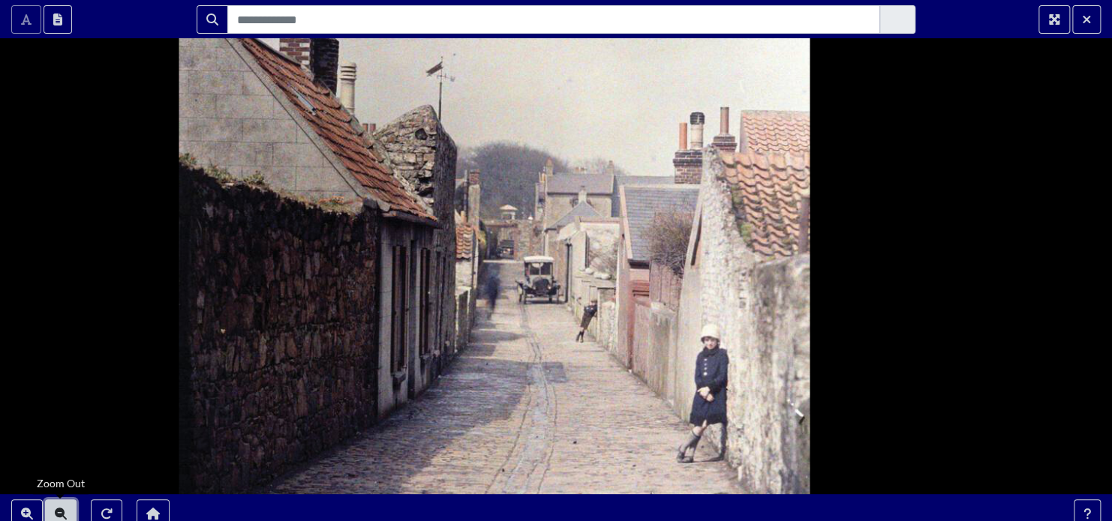
click at [60, 513] on icon "Zoom Out" at bounding box center [61, 514] width 12 height 12
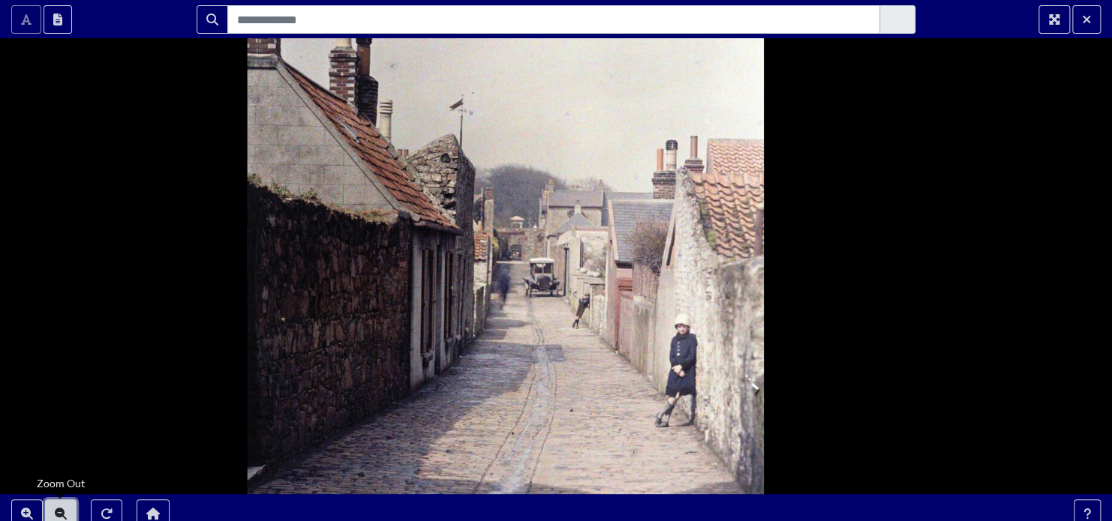
click at [60, 513] on icon "Zoom Out" at bounding box center [61, 514] width 12 height 12
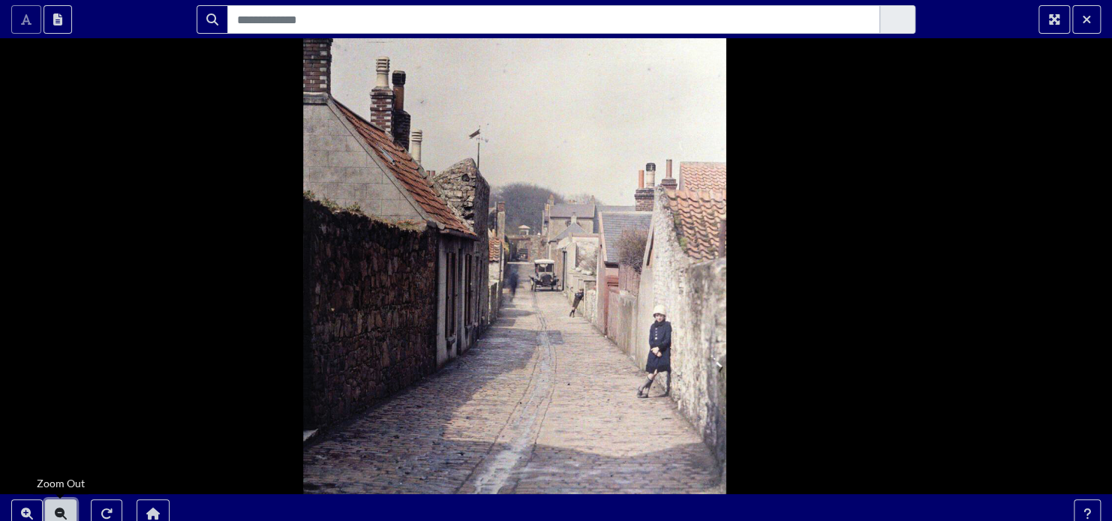
click at [58, 512] on icon "Zoom Out" at bounding box center [61, 514] width 12 height 12
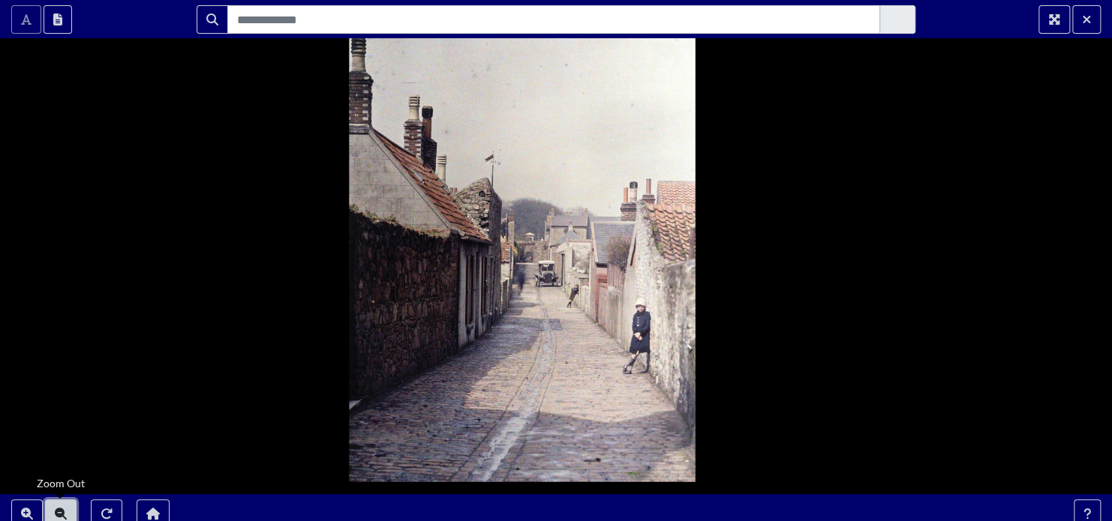
click at [58, 512] on icon "Zoom Out" at bounding box center [61, 514] width 12 height 12
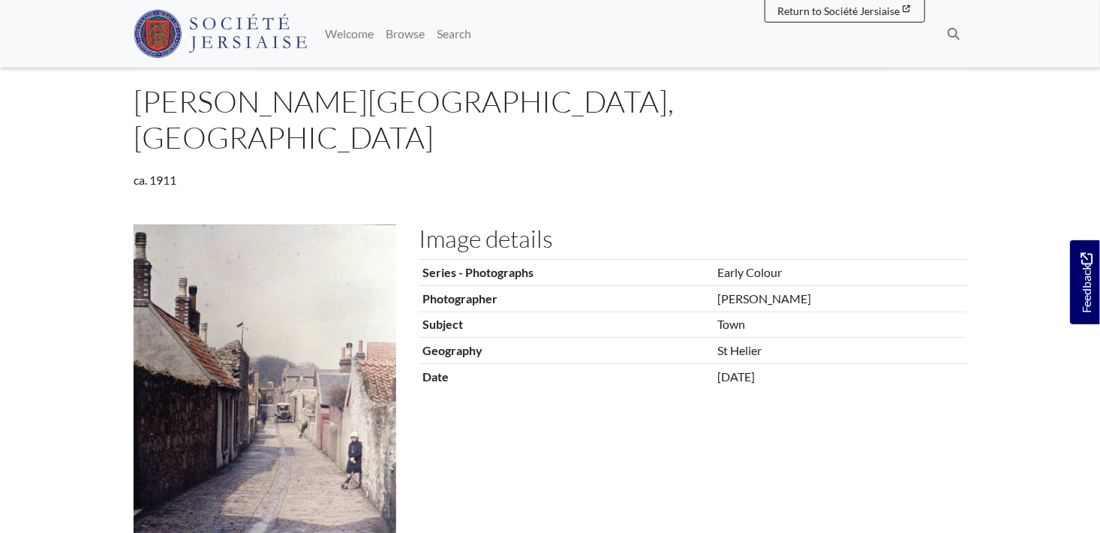
scroll to position [63, 0]
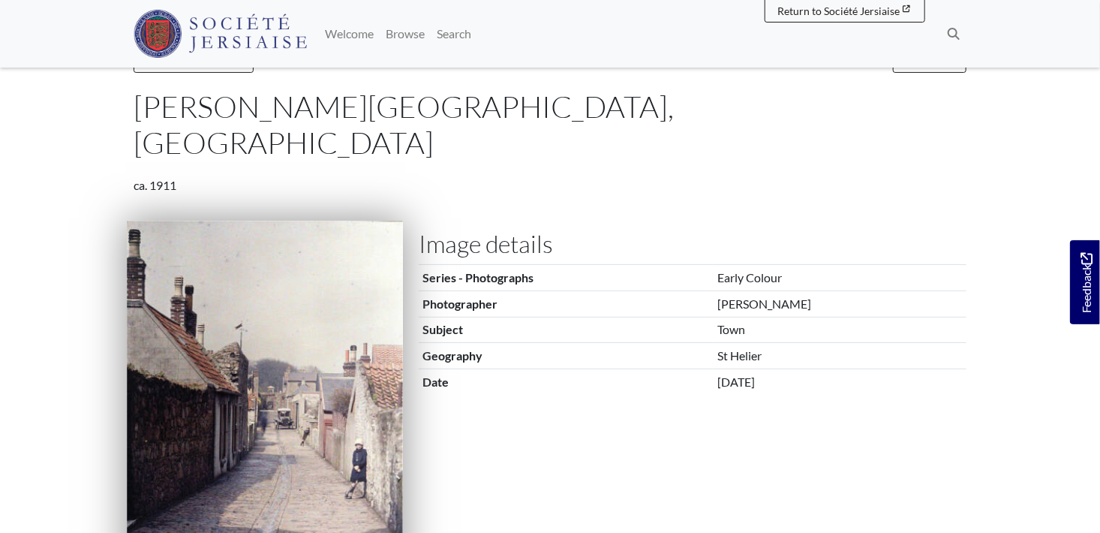
click at [367, 323] on img at bounding box center [265, 403] width 276 height 364
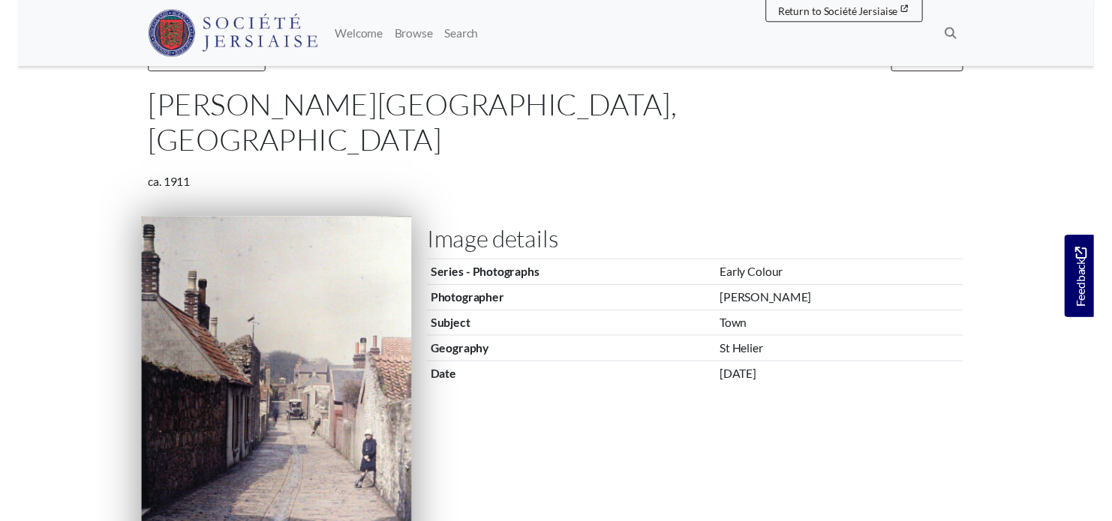
scroll to position [0, 0]
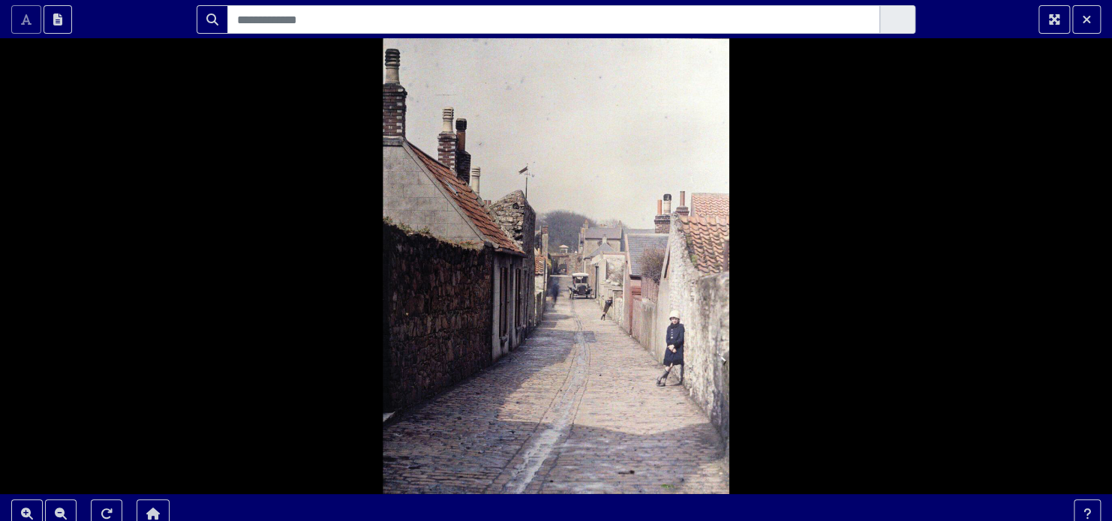
click at [665, 209] on div at bounding box center [556, 266] width 1112 height 533
click at [35, 505] on button "Zoom In" at bounding box center [27, 514] width 32 height 29
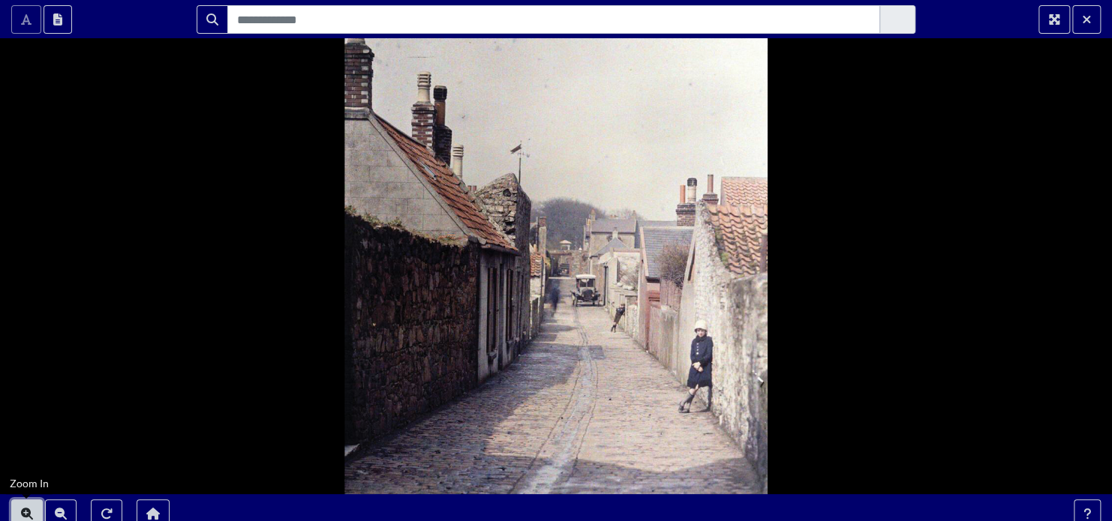
click at [35, 505] on button "Zoom In" at bounding box center [27, 514] width 32 height 29
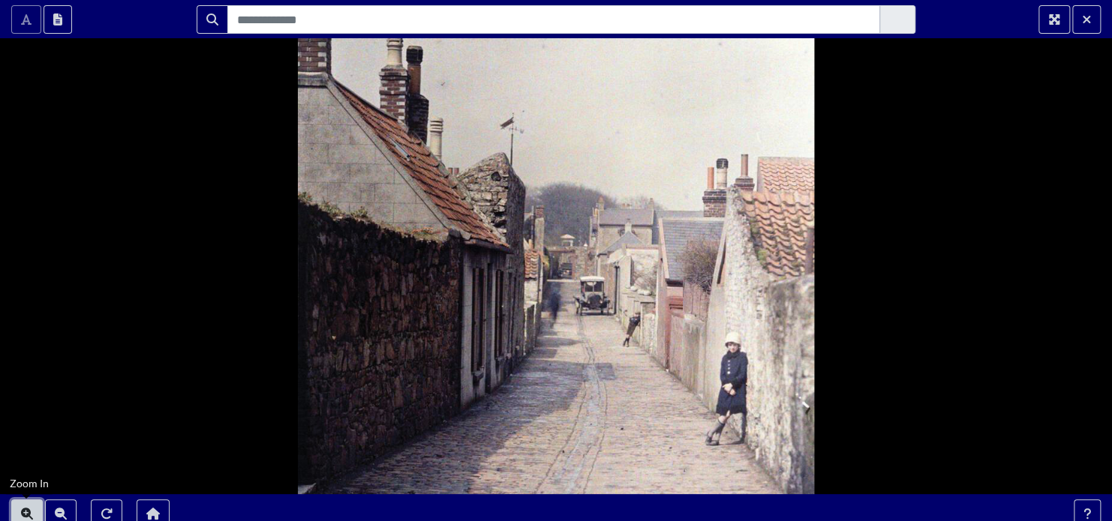
click at [35, 505] on button "Zoom In" at bounding box center [27, 514] width 32 height 29
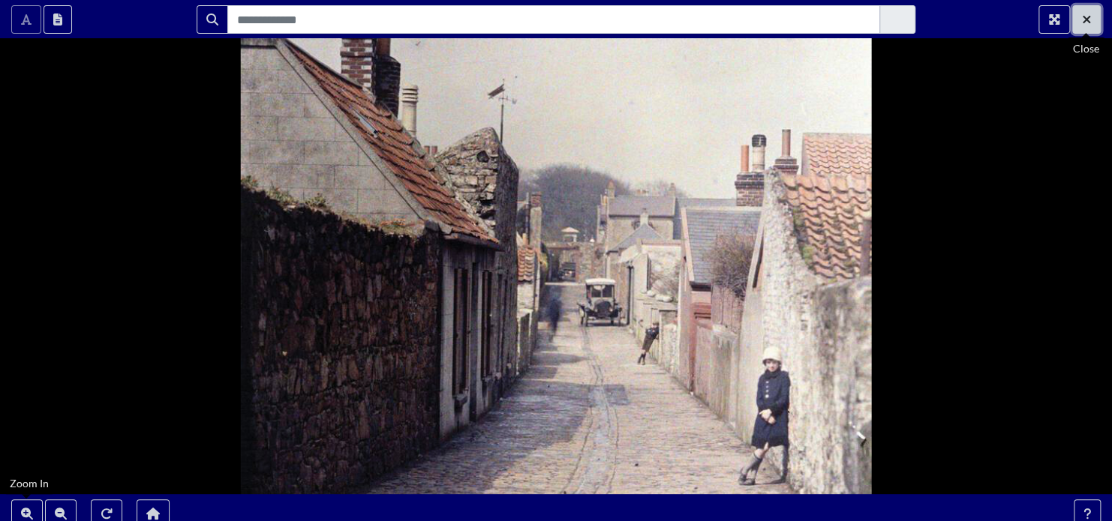
click at [1082, 23] on icon "Exit Fullscreen" at bounding box center [1086, 20] width 9 height 12
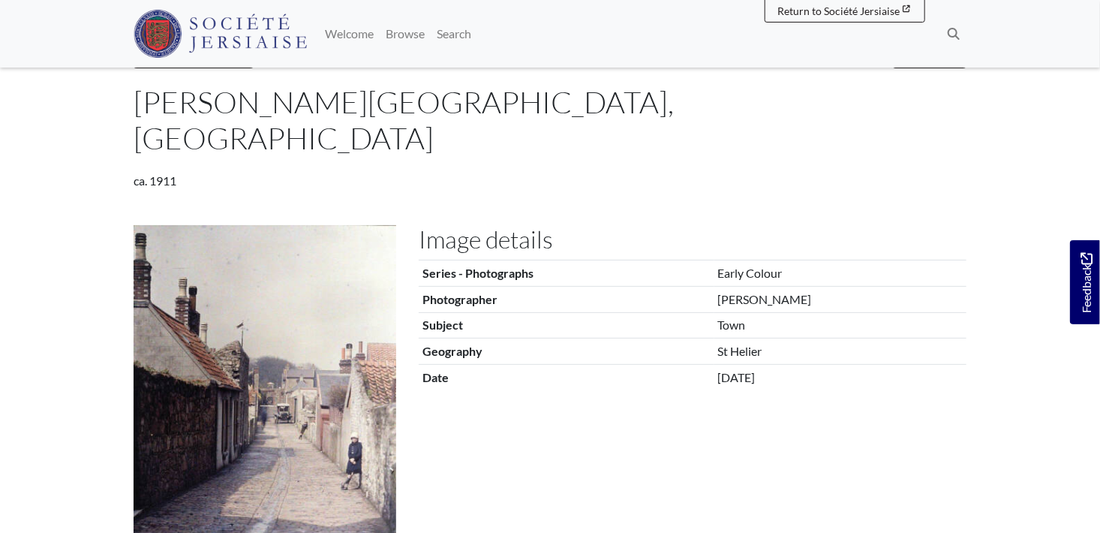
scroll to position [82, 0]
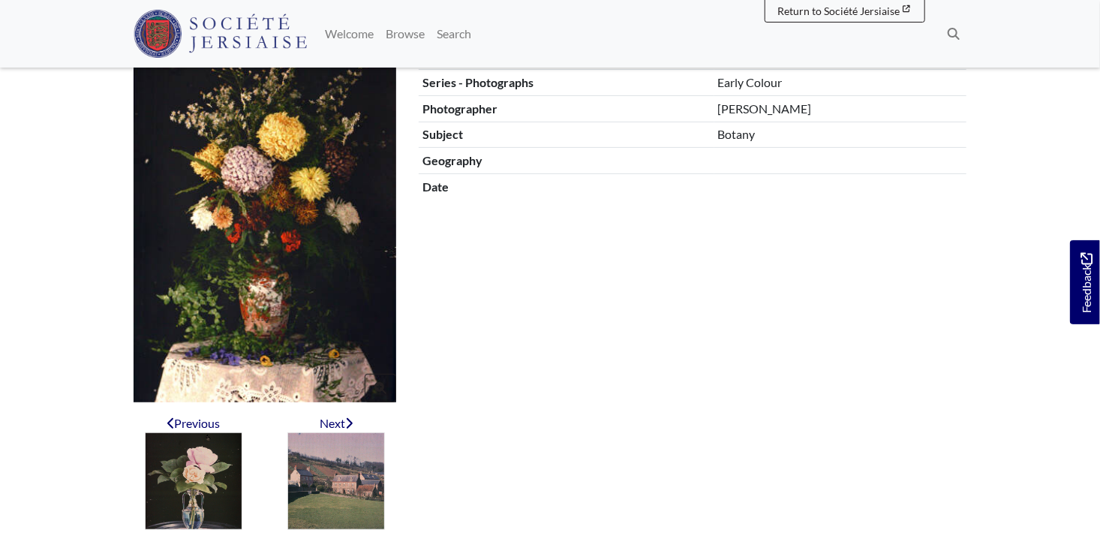
scroll to position [228, 0]
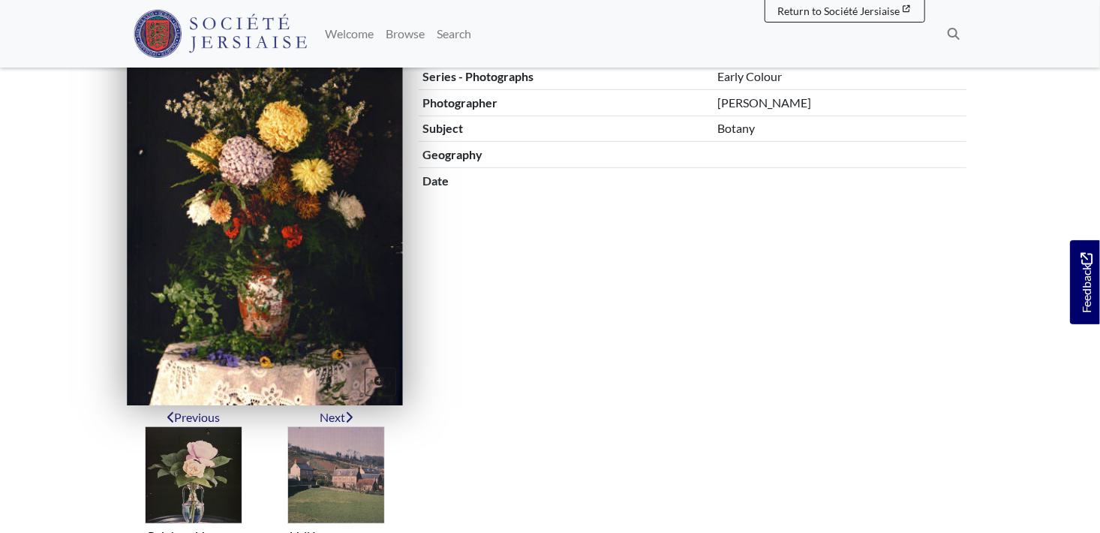
click at [250, 182] on img at bounding box center [265, 213] width 276 height 386
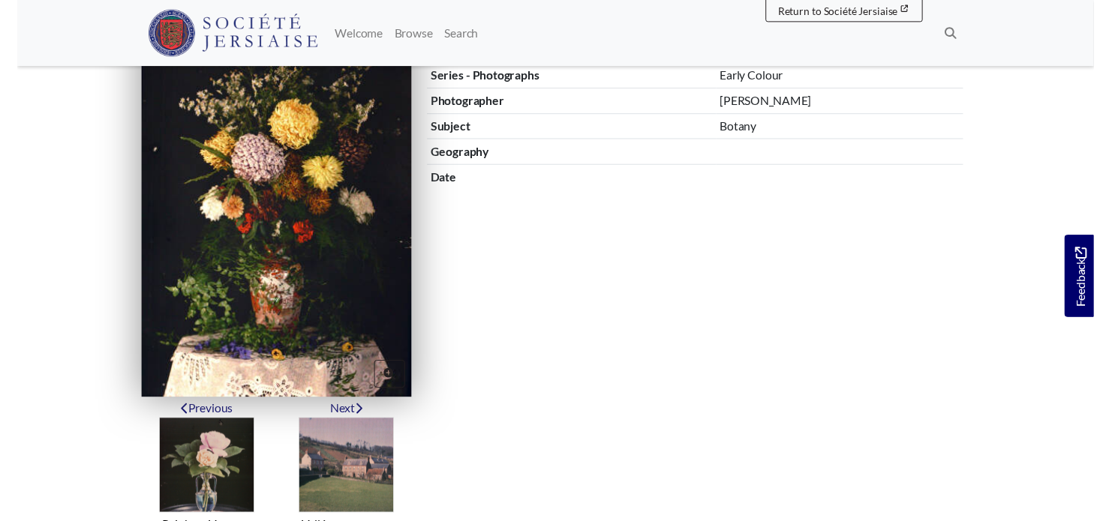
scroll to position [0, 0]
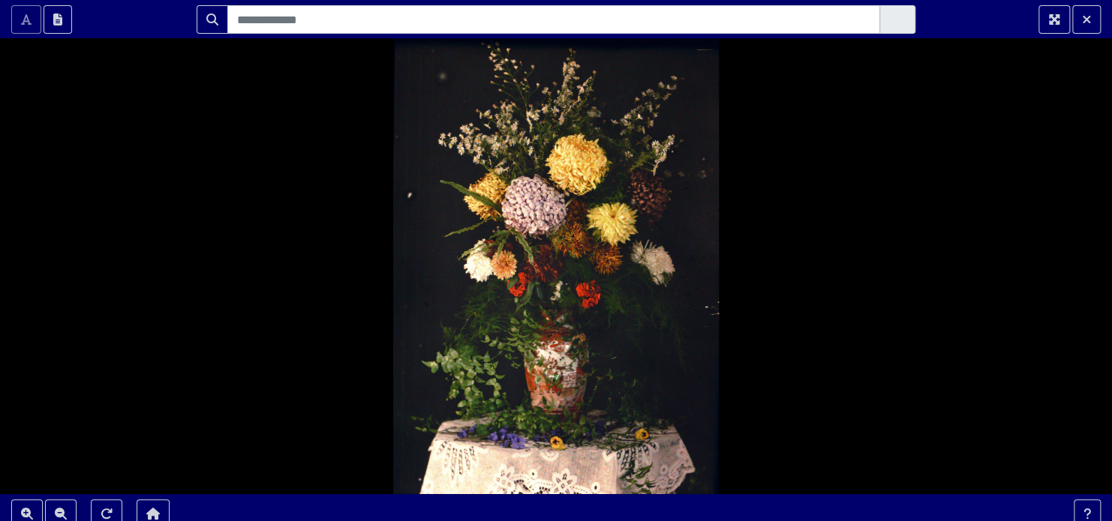
click at [554, 260] on div at bounding box center [556, 266] width 1112 height 533
click at [30, 512] on icon "Zoom In" at bounding box center [27, 514] width 12 height 12
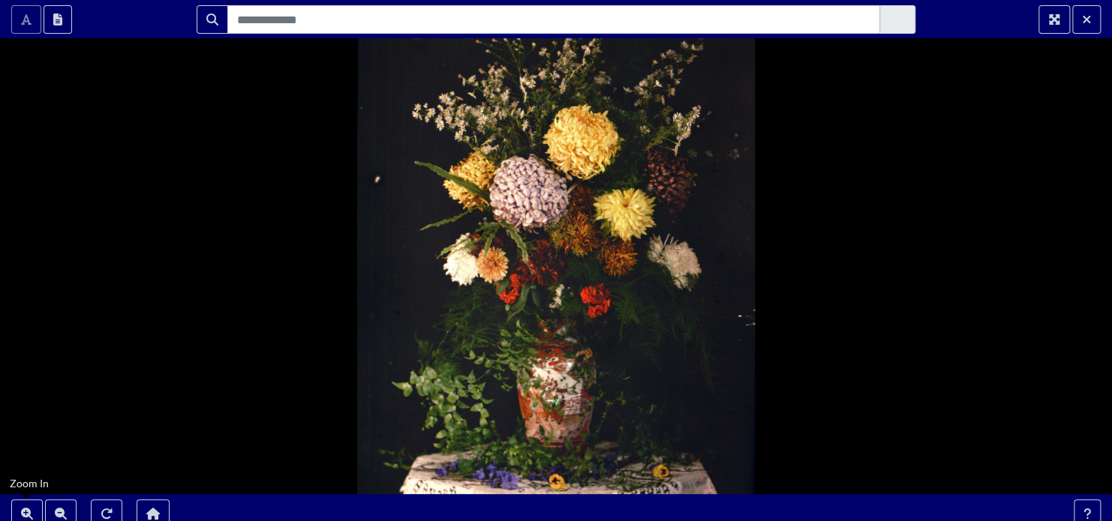
click at [576, 251] on div at bounding box center [556, 266] width 1112 height 533
click at [551, 206] on div at bounding box center [556, 266] width 1112 height 533
click at [28, 518] on icon "Zoom In" at bounding box center [27, 514] width 12 height 12
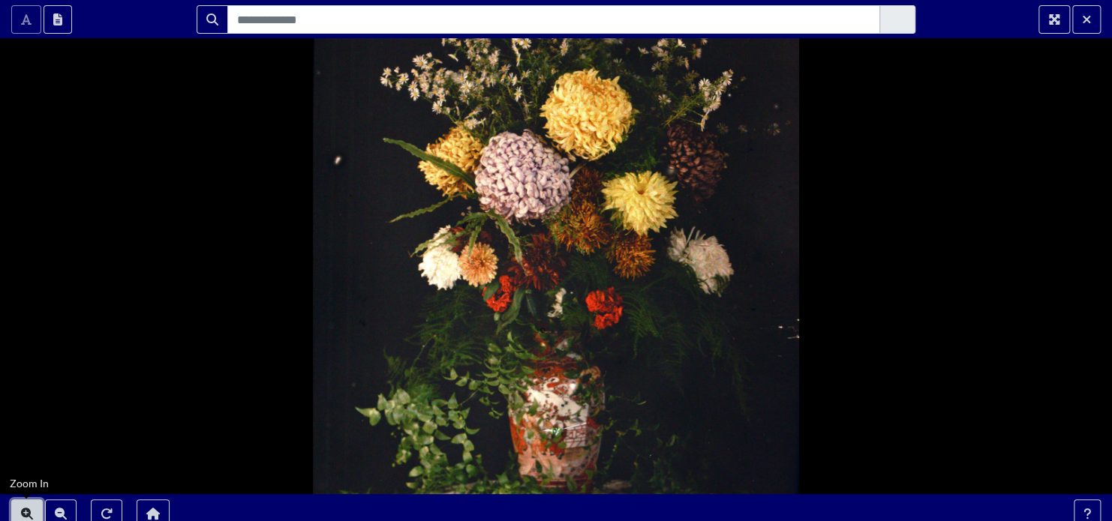
click at [28, 518] on icon "Zoom In" at bounding box center [27, 514] width 12 height 12
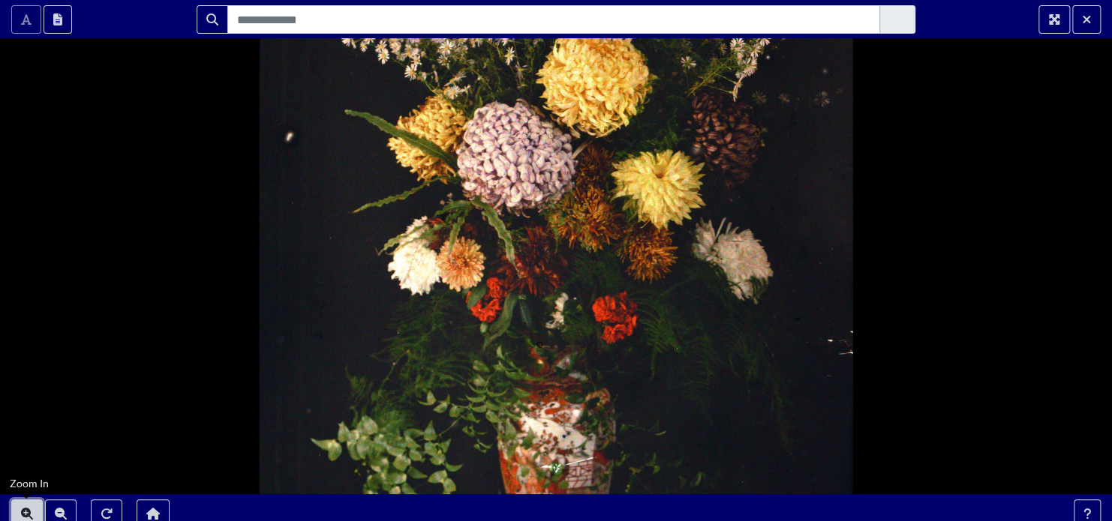
click at [28, 518] on icon "Zoom In" at bounding box center [27, 514] width 12 height 12
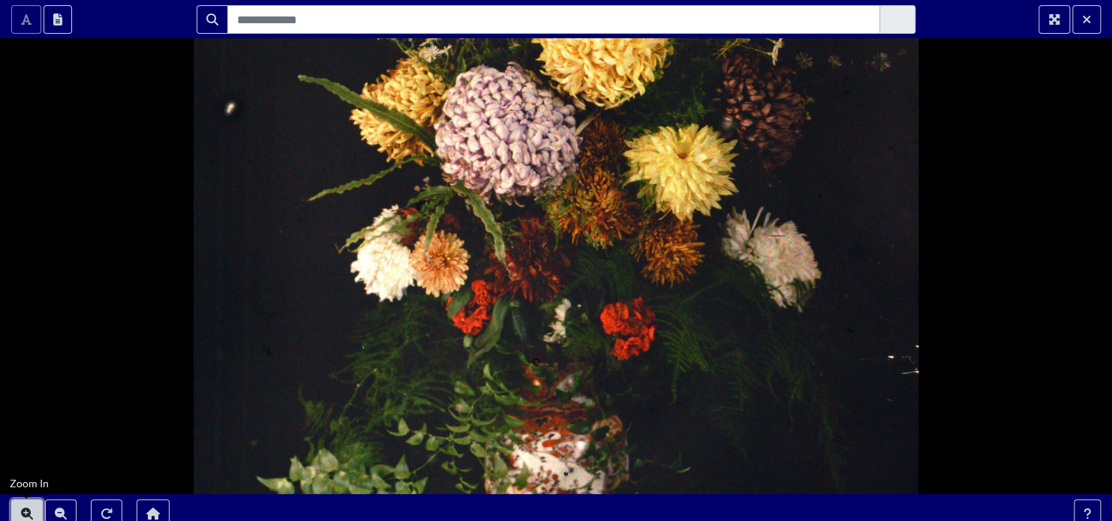
click at [28, 518] on icon "Zoom In" at bounding box center [27, 514] width 12 height 12
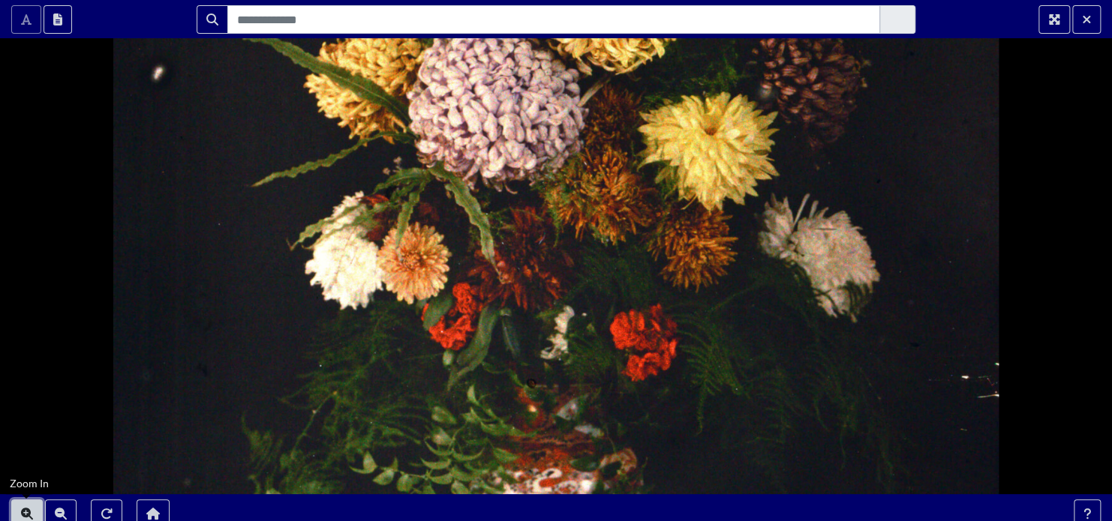
click at [28, 518] on icon "Zoom In" at bounding box center [27, 514] width 12 height 12
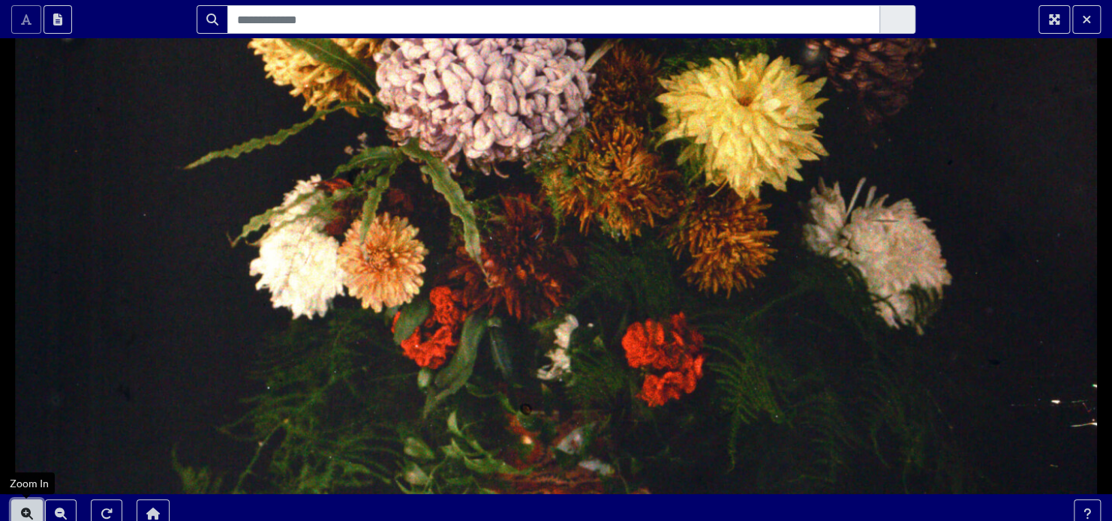
click at [28, 518] on icon "Zoom In" at bounding box center [27, 514] width 12 height 12
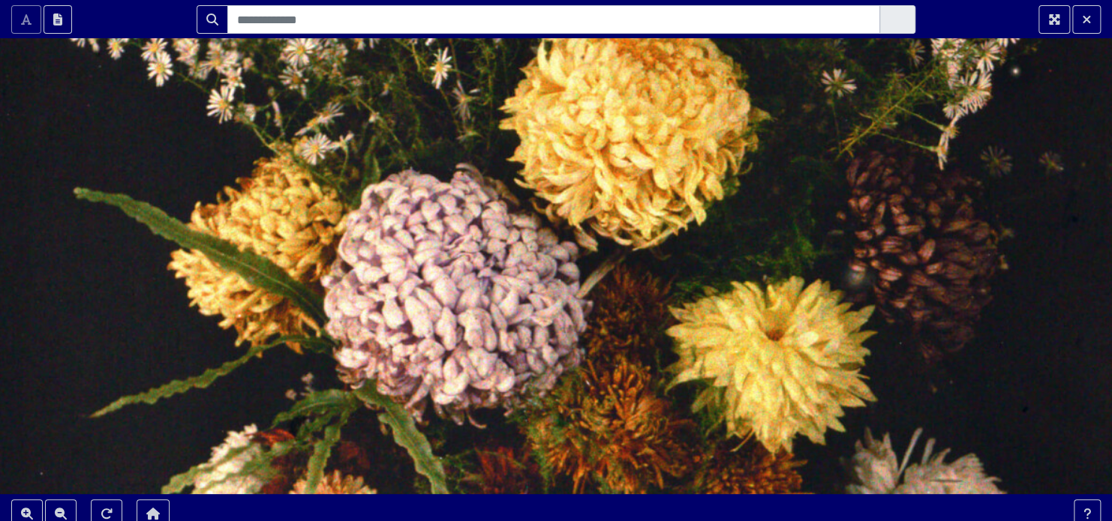
drag, startPoint x: 550, startPoint y: 143, endPoint x: 538, endPoint y: 413, distance: 270.3
click at [538, 413] on div at bounding box center [556, 266] width 1112 height 533
click at [582, 247] on div at bounding box center [556, 266] width 1112 height 533
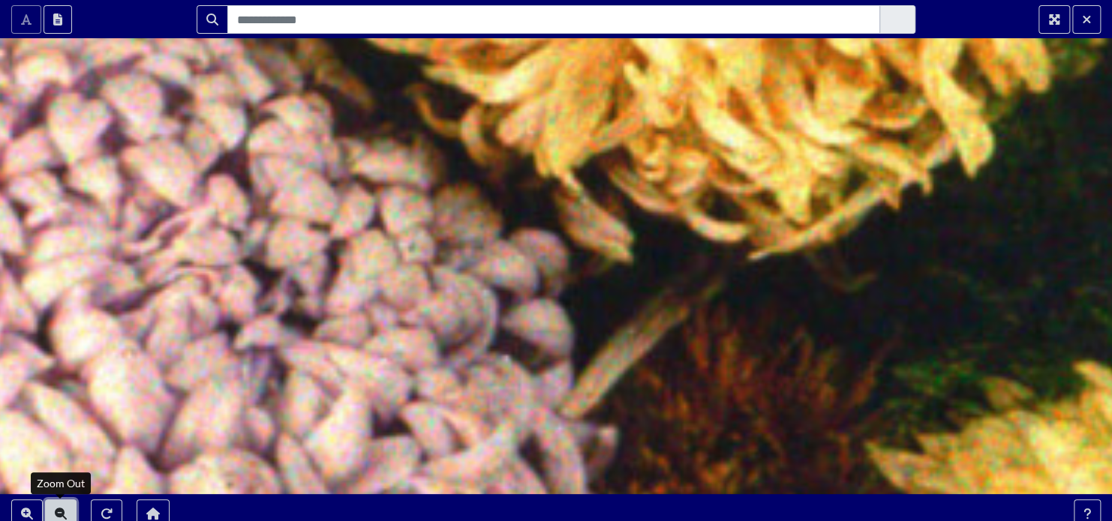
click at [56, 512] on icon "Zoom Out" at bounding box center [61, 514] width 12 height 12
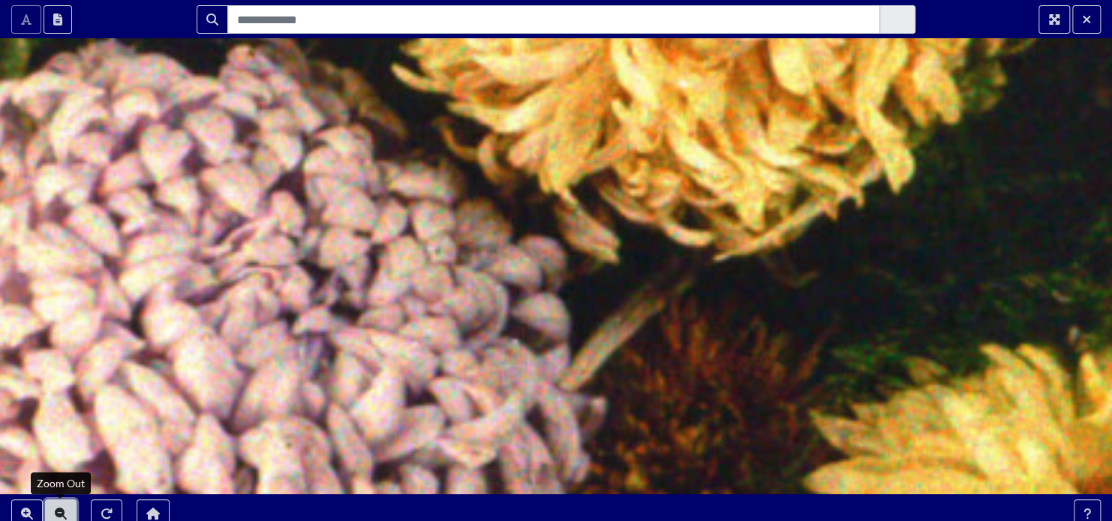
click at [56, 512] on icon "Zoom Out" at bounding box center [61, 514] width 12 height 12
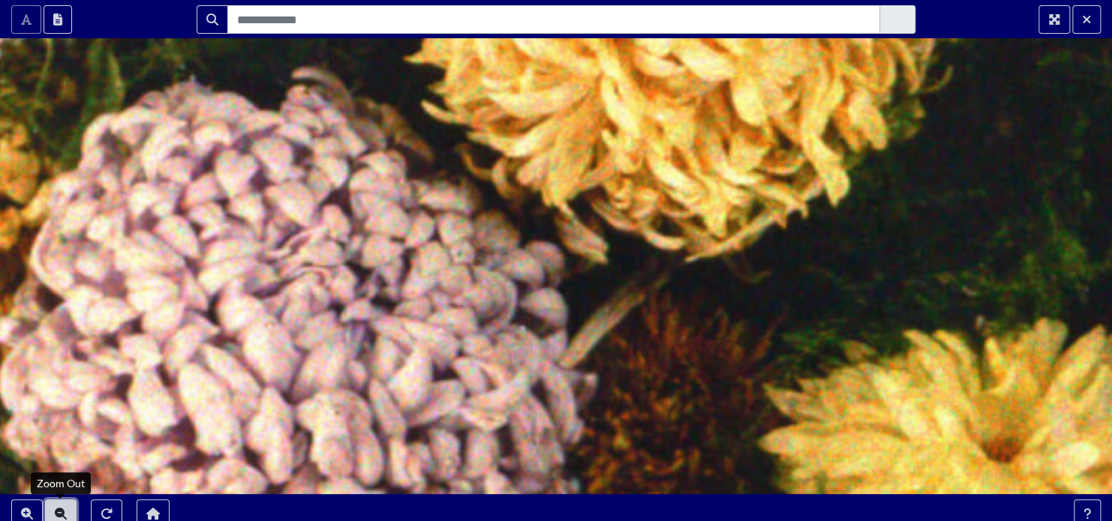
click at [56, 512] on icon "Zoom Out" at bounding box center [61, 514] width 12 height 12
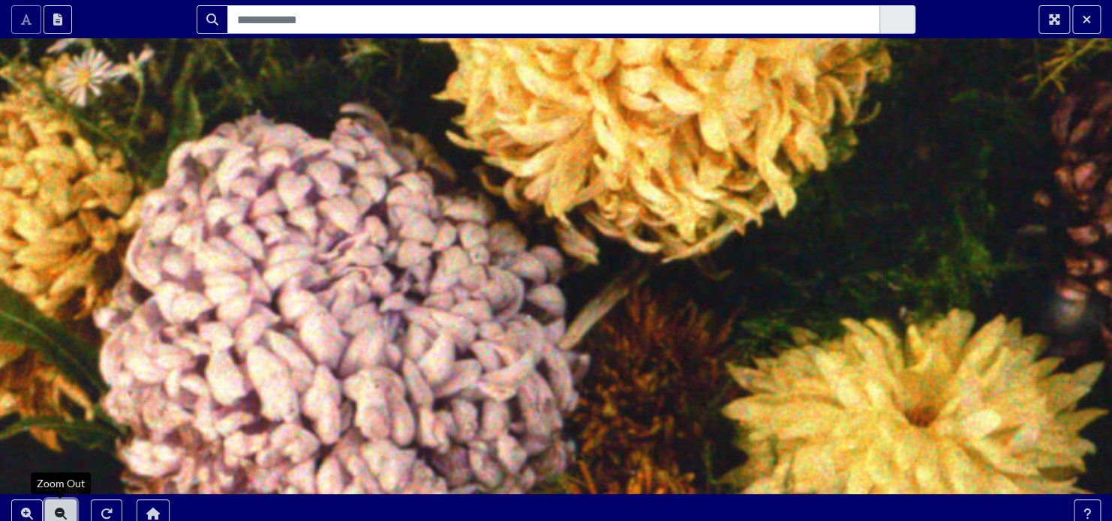
click at [56, 512] on icon "Zoom Out" at bounding box center [61, 514] width 12 height 12
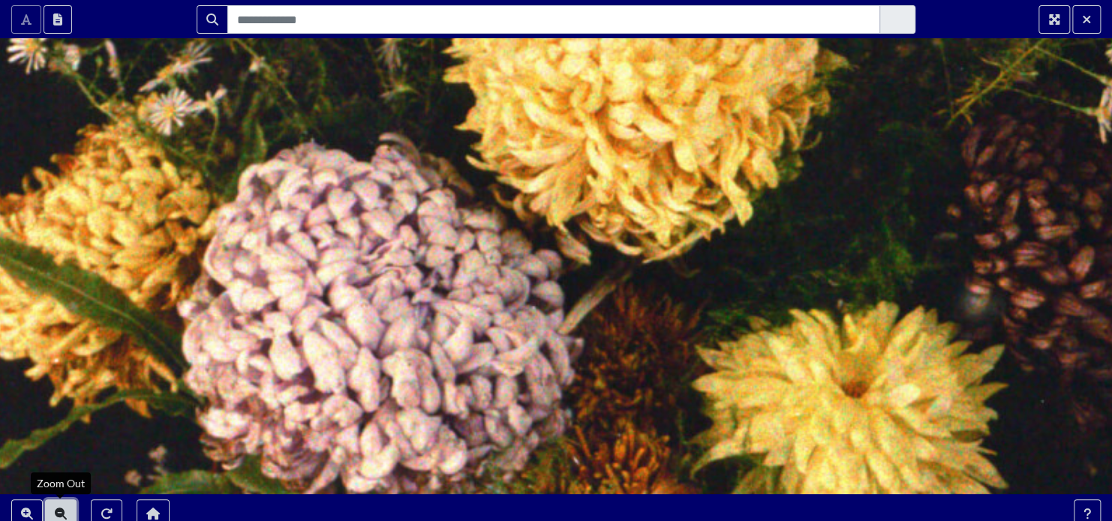
click at [56, 512] on icon "Zoom Out" at bounding box center [61, 514] width 12 height 12
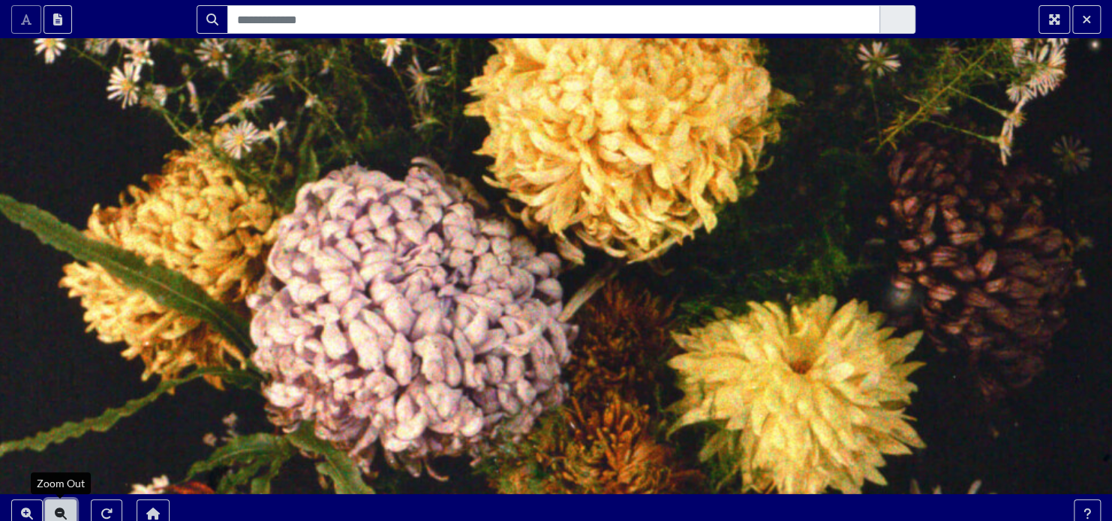
click at [56, 512] on icon "Zoom Out" at bounding box center [61, 514] width 12 height 12
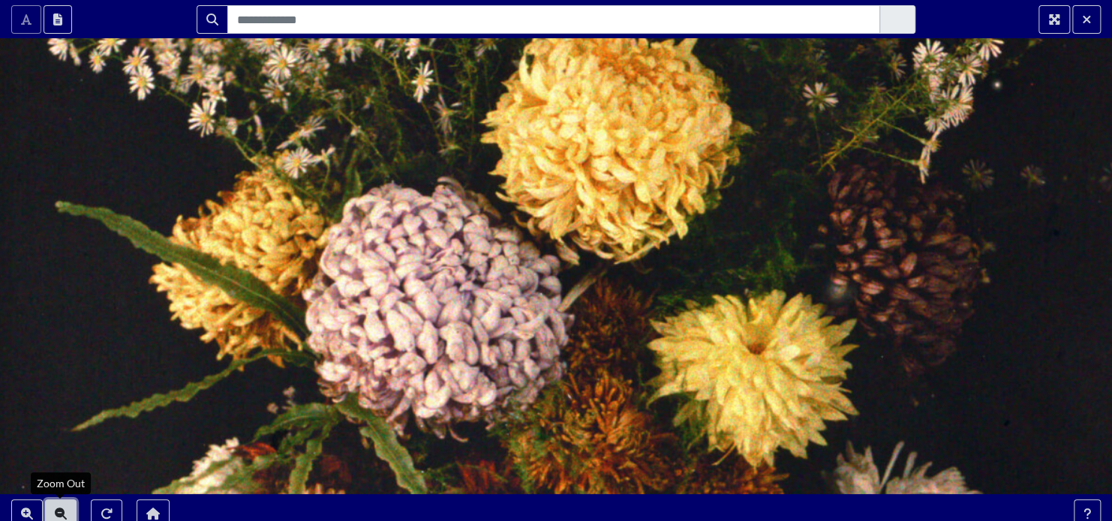
click at [56, 512] on icon "Zoom Out" at bounding box center [61, 514] width 12 height 12
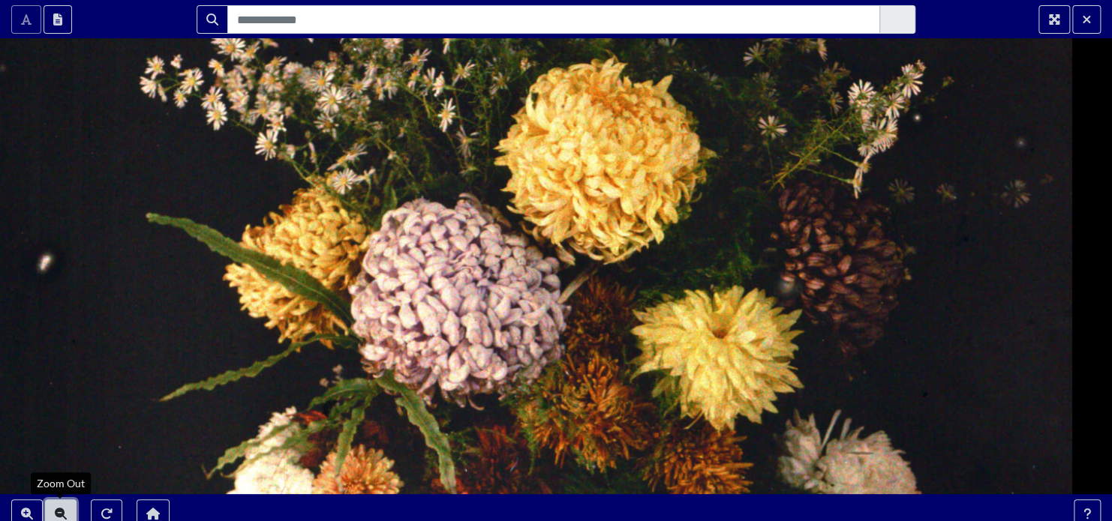
click at [56, 512] on icon "Zoom Out" at bounding box center [61, 514] width 12 height 12
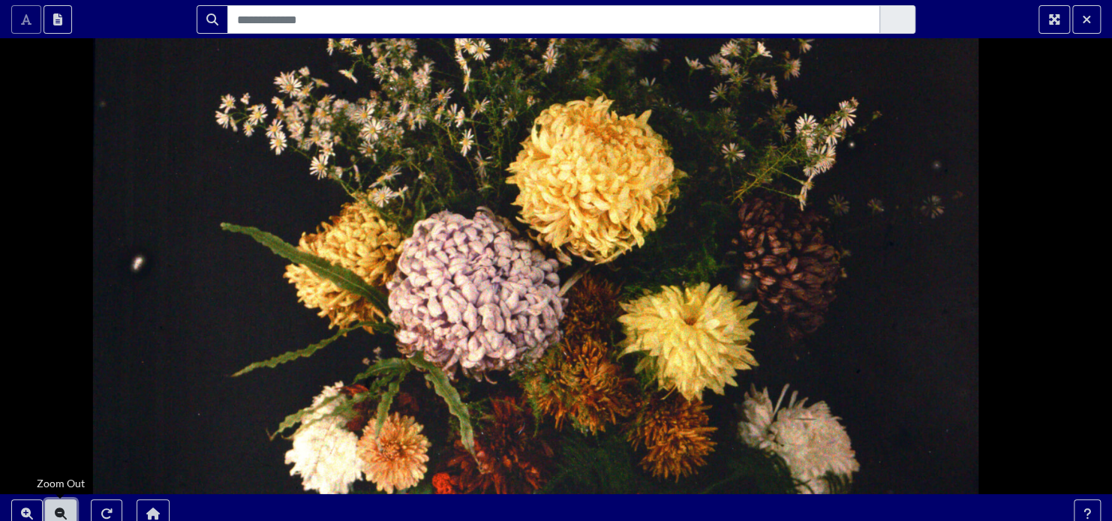
click at [56, 512] on icon "Zoom Out" at bounding box center [61, 514] width 12 height 12
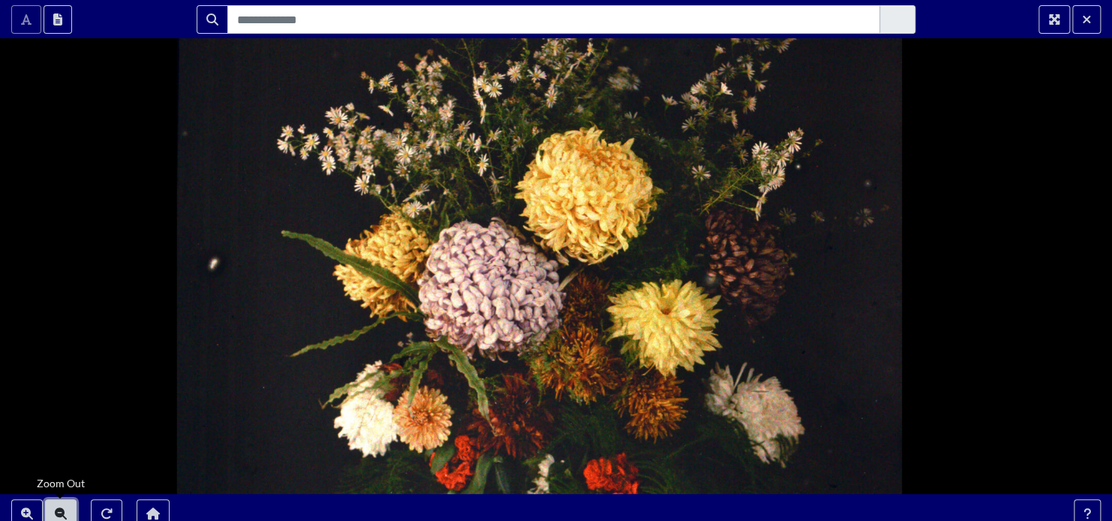
click at [56, 512] on icon "Zoom Out" at bounding box center [61, 514] width 12 height 12
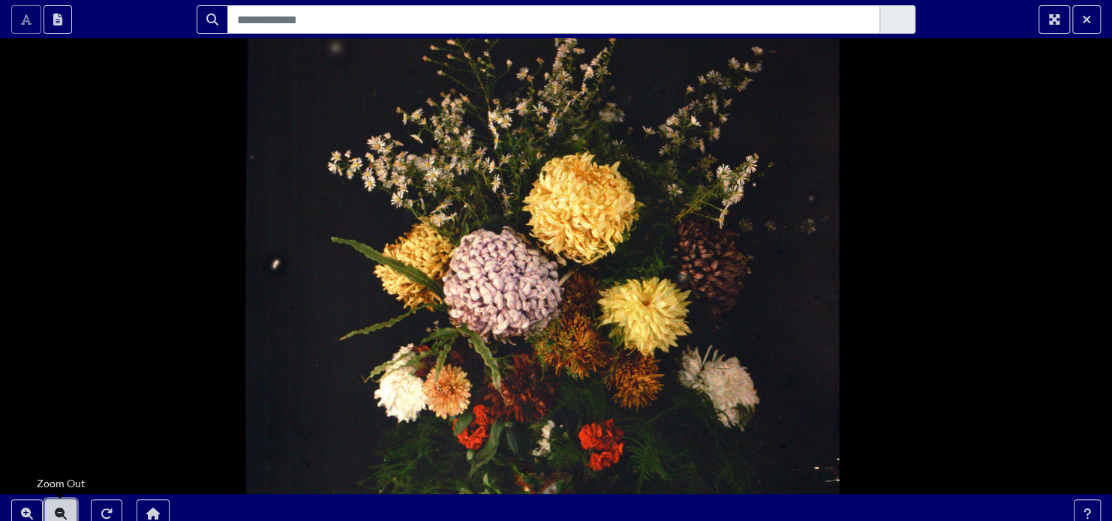
click at [56, 512] on icon "Zoom Out" at bounding box center [61, 514] width 12 height 12
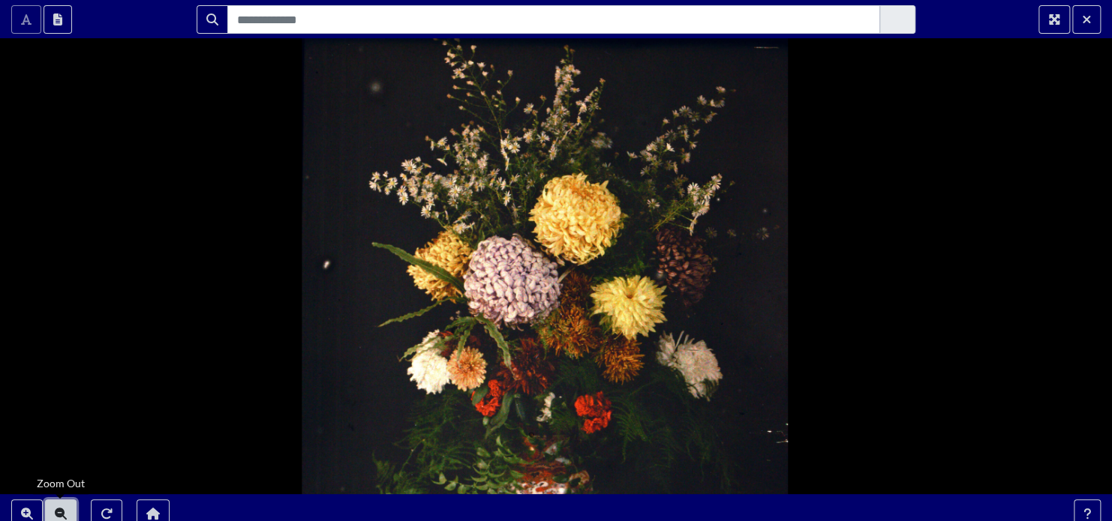
click at [56, 512] on icon "Zoom Out" at bounding box center [61, 514] width 12 height 12
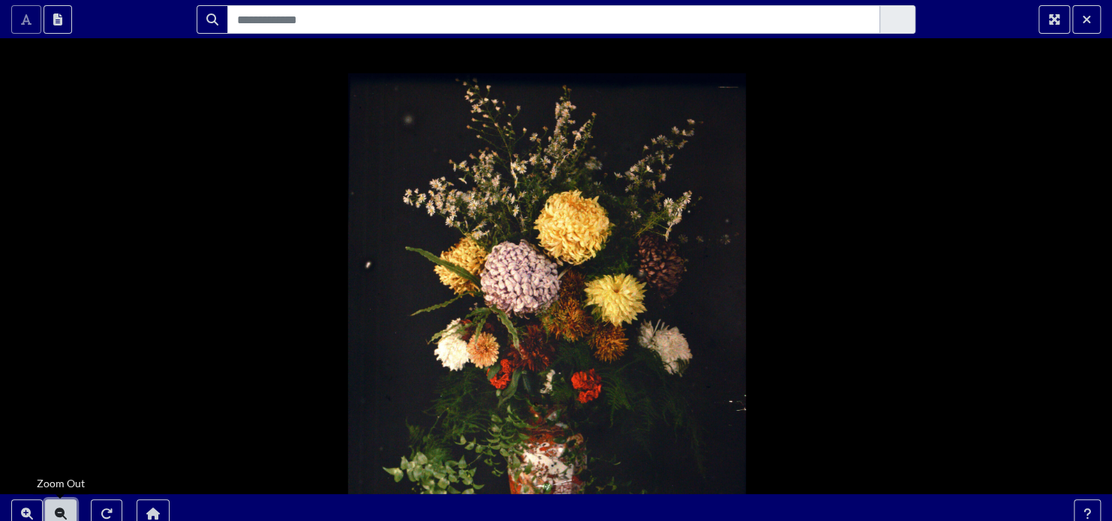
click at [56, 512] on icon "Zoom Out" at bounding box center [61, 514] width 12 height 12
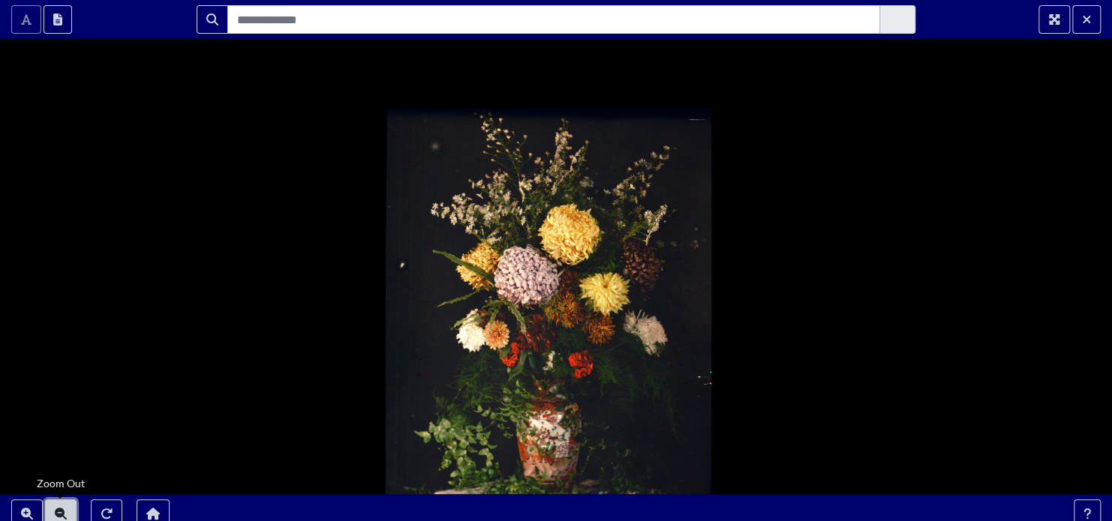
click at [56, 512] on icon "Zoom Out" at bounding box center [61, 514] width 12 height 12
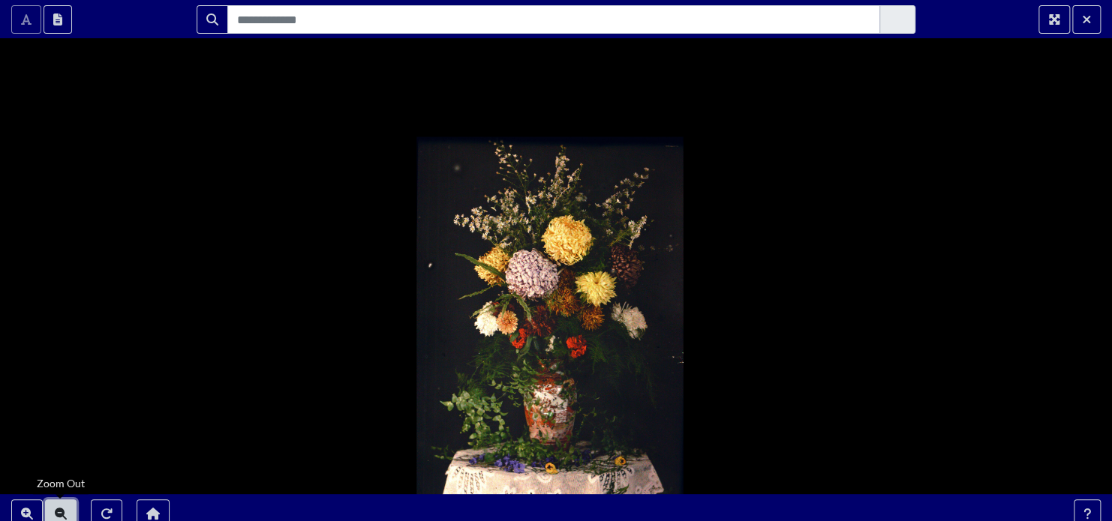
click at [56, 512] on icon "Zoom Out" at bounding box center [61, 514] width 12 height 12
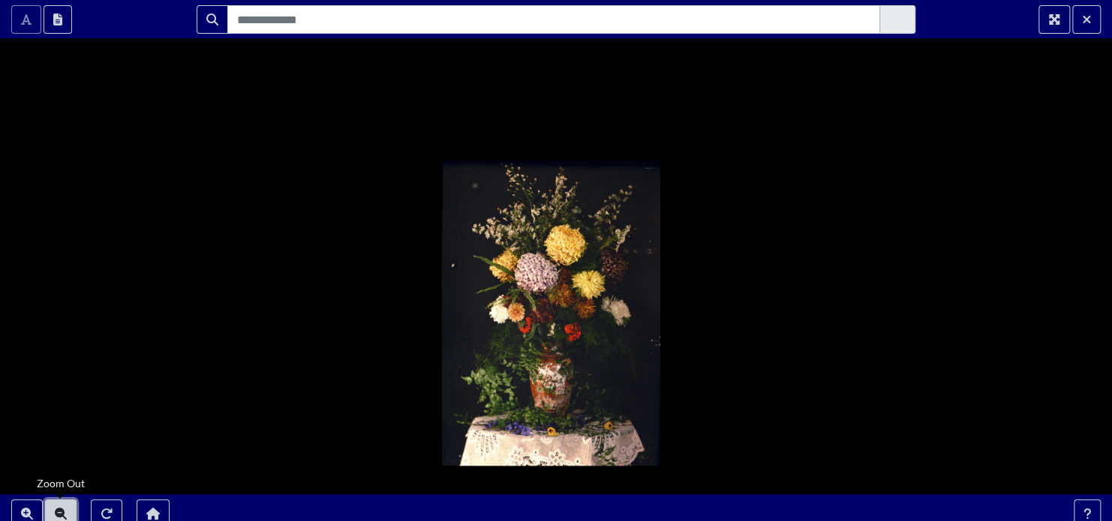
click at [56, 512] on icon "Zoom Out" at bounding box center [61, 514] width 12 height 12
